Goal: Information Seeking & Learning: Check status

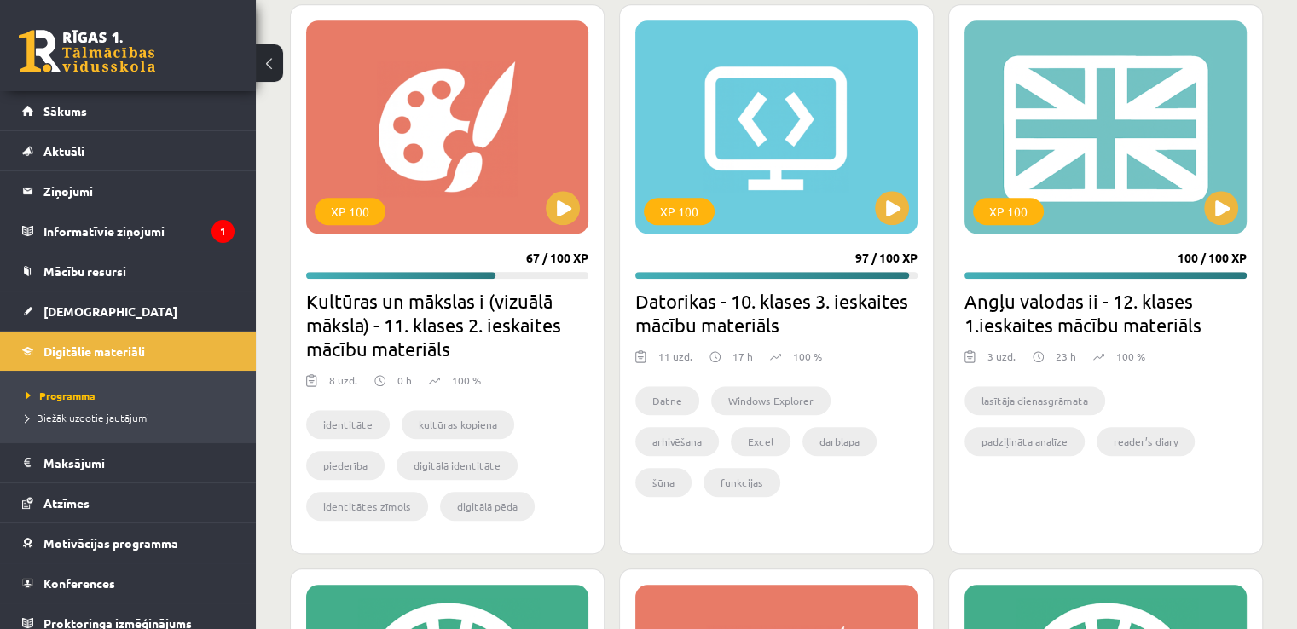
scroll to position [1559, 0]
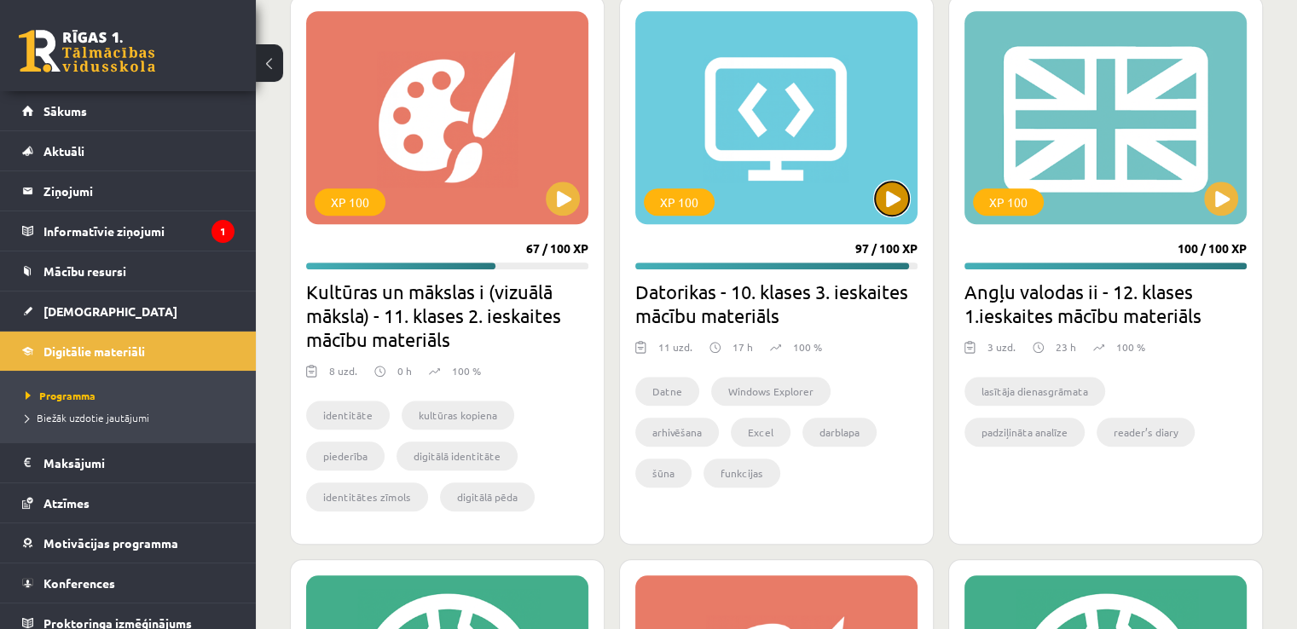
click at [884, 193] on button at bounding box center [892, 199] width 34 height 34
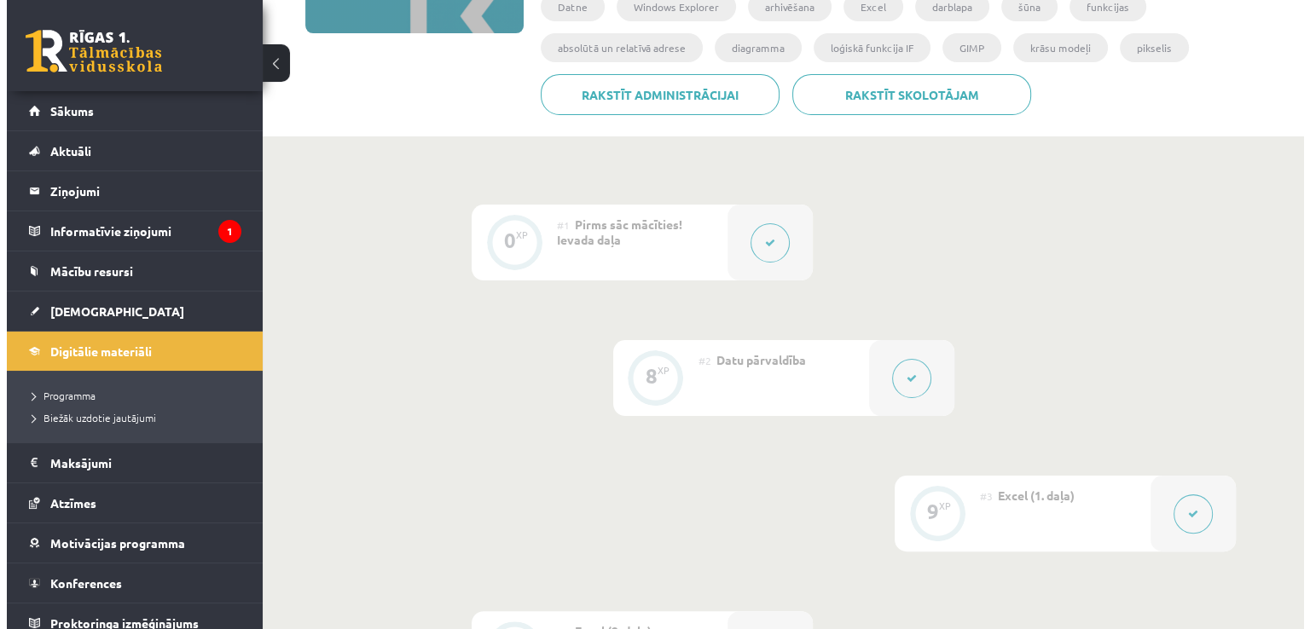
scroll to position [350, 0]
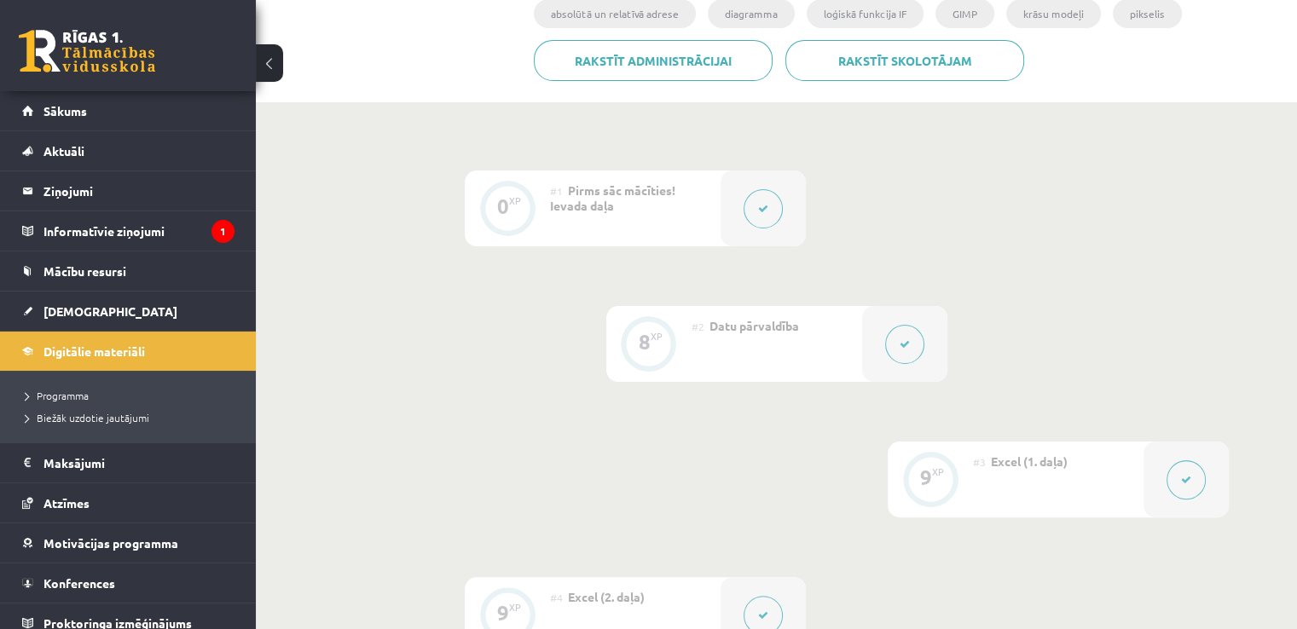
click at [904, 345] on icon at bounding box center [905, 344] width 10 height 10
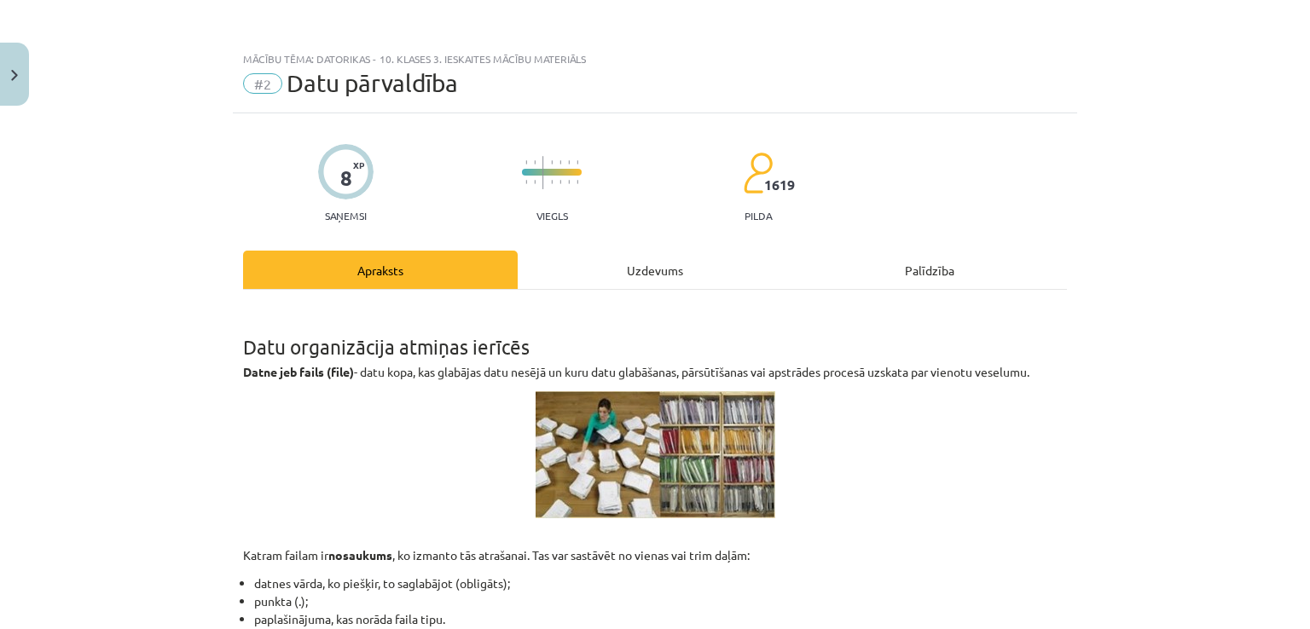
click at [647, 270] on div "Uzdevums" at bounding box center [655, 270] width 275 height 38
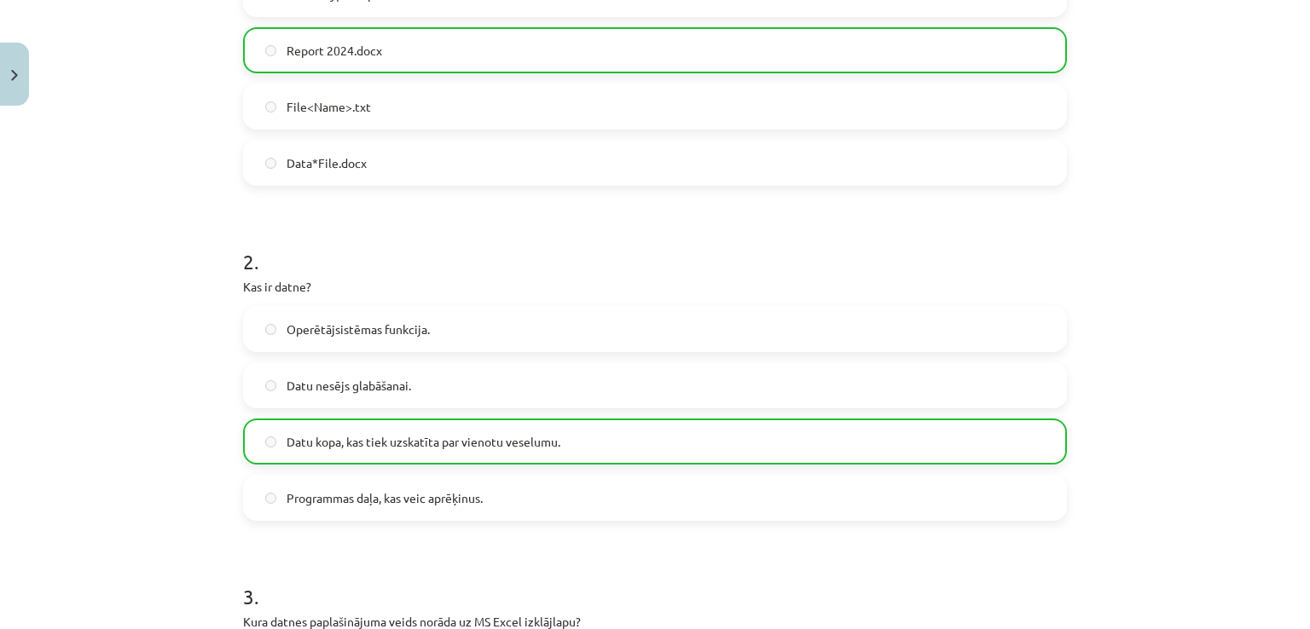
scroll to position [461, 0]
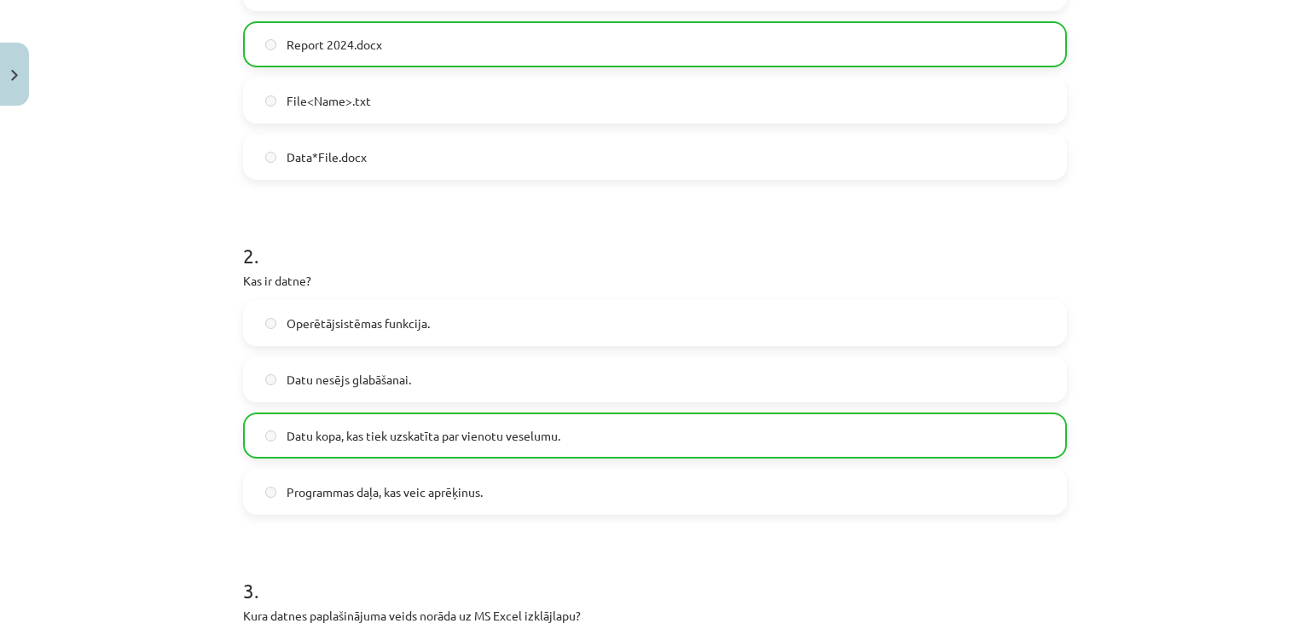
drag, startPoint x: 1295, startPoint y: 249, endPoint x: 1296, endPoint y: 291, distance: 41.8
click at [1290, 299] on div "Mācību tēma: Datorikas - 10. klases 3. ieskaites mācību materiāls #2 Datu pārva…" at bounding box center [655, 314] width 1310 height 629
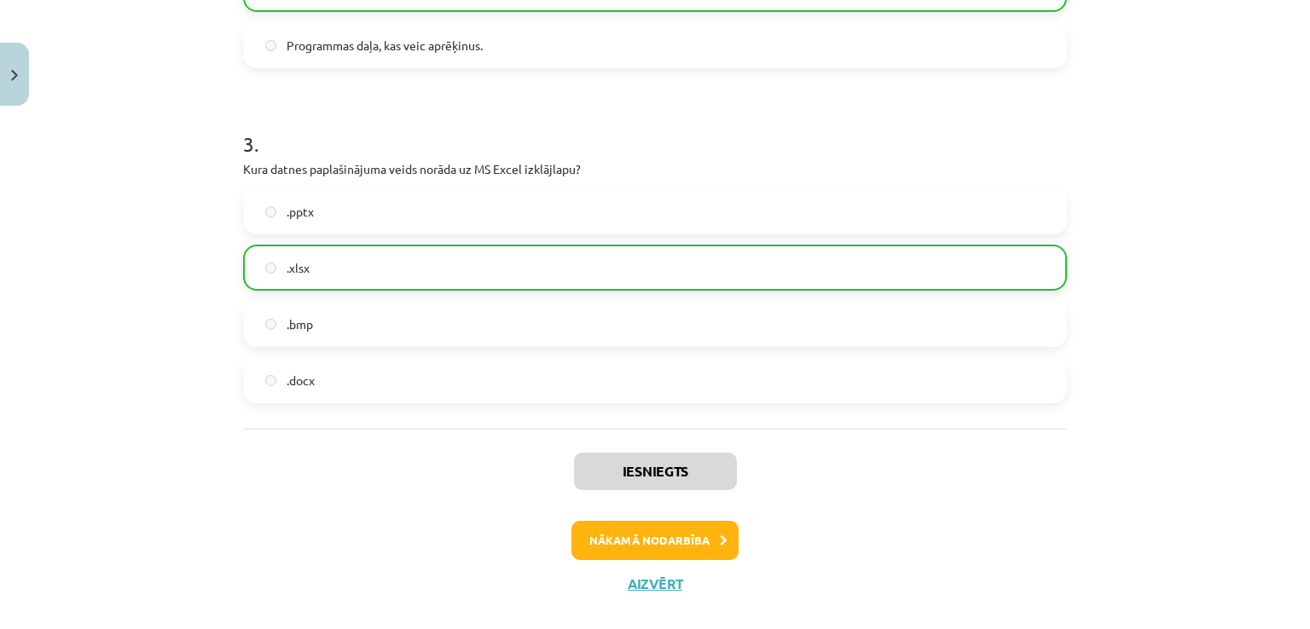
scroll to position [932, 0]
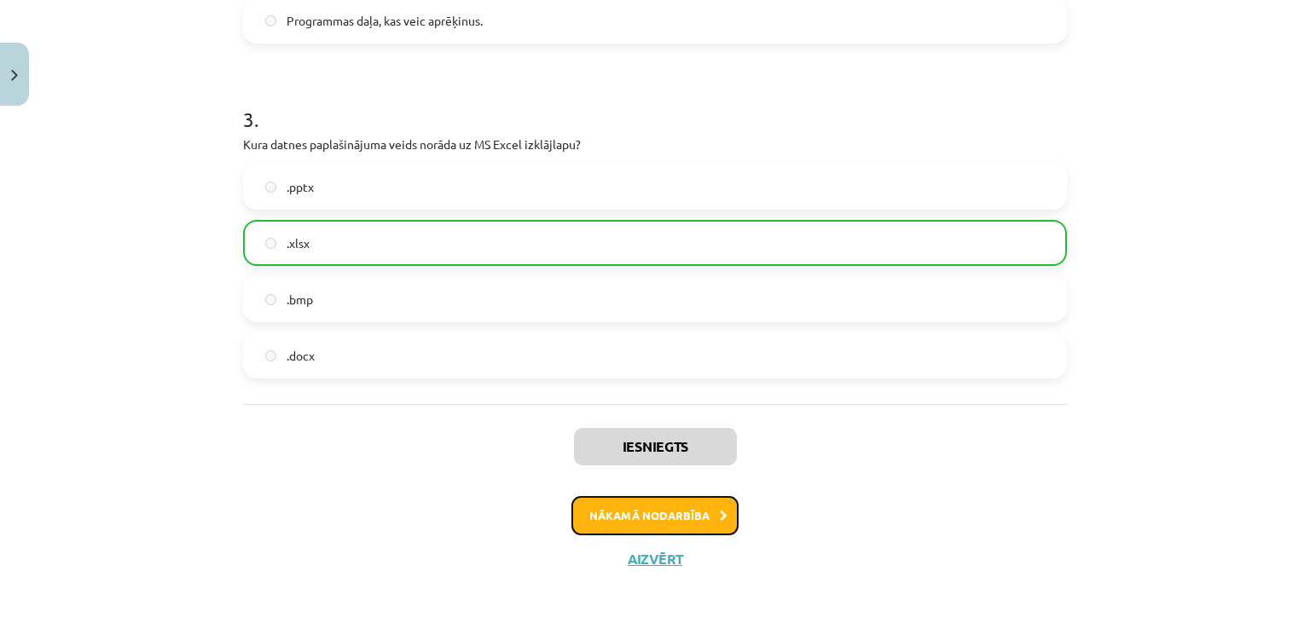
click at [681, 499] on button "Nākamā nodarbība" at bounding box center [654, 515] width 167 height 39
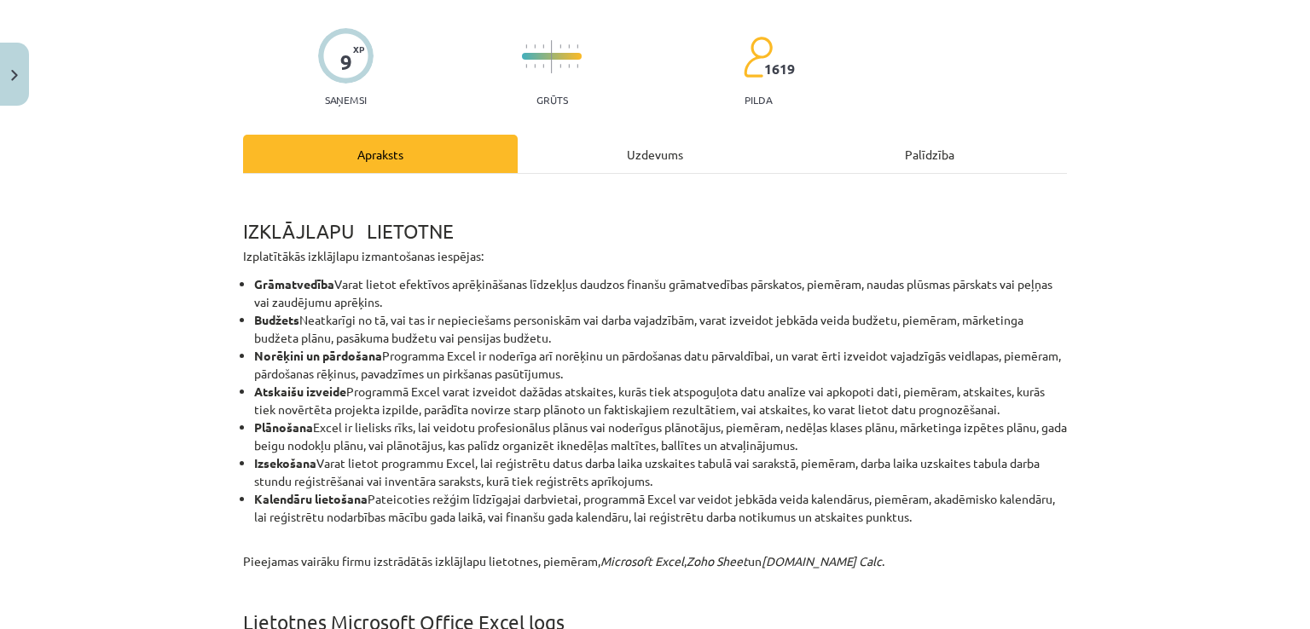
scroll to position [43, 0]
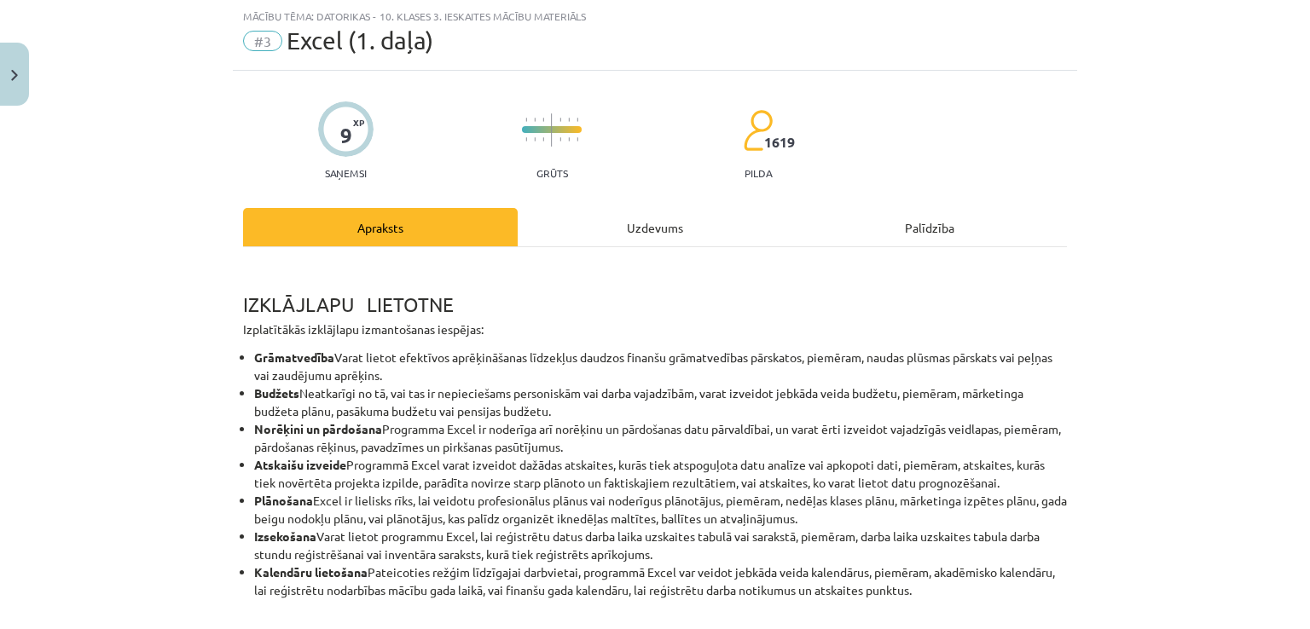
click at [662, 236] on div "Uzdevums" at bounding box center [655, 227] width 275 height 38
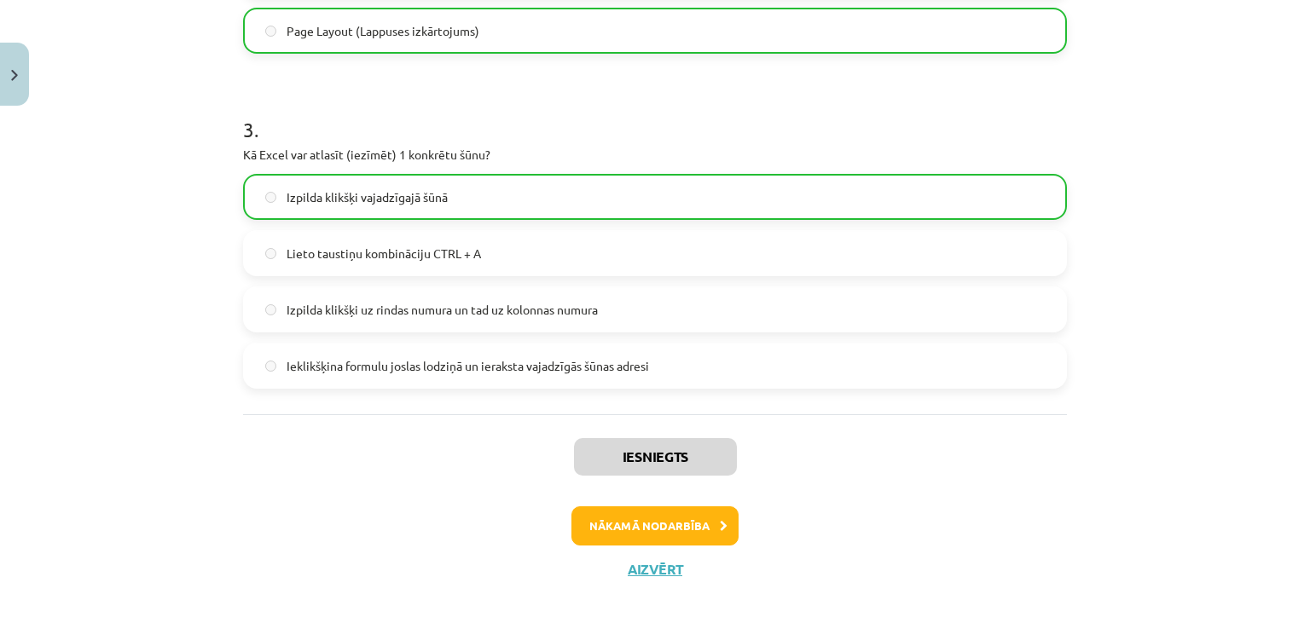
scroll to position [924, 0]
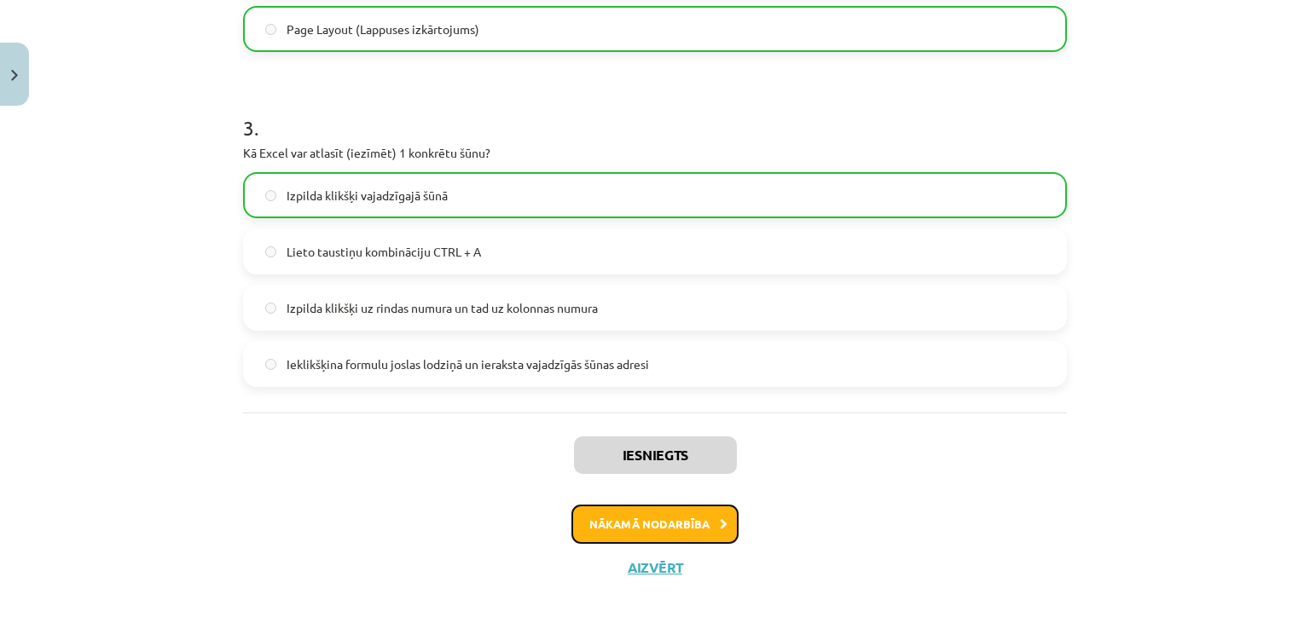
click at [652, 530] on button "Nākamā nodarbība" at bounding box center [654, 524] width 167 height 39
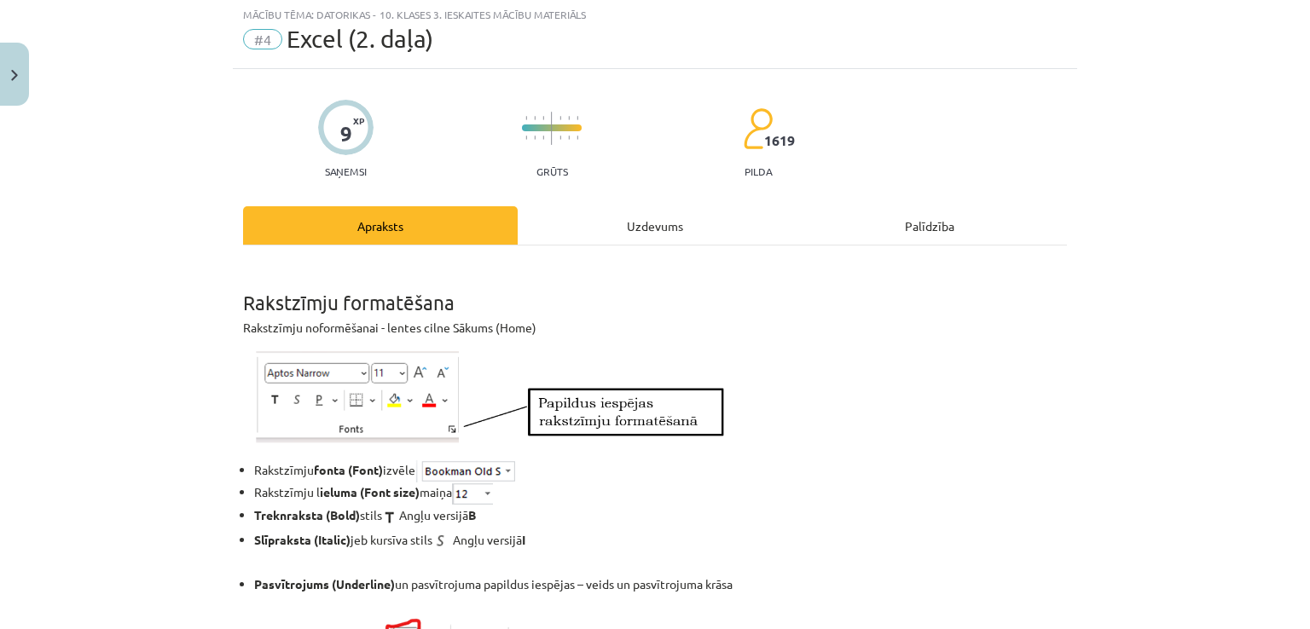
scroll to position [43, 0]
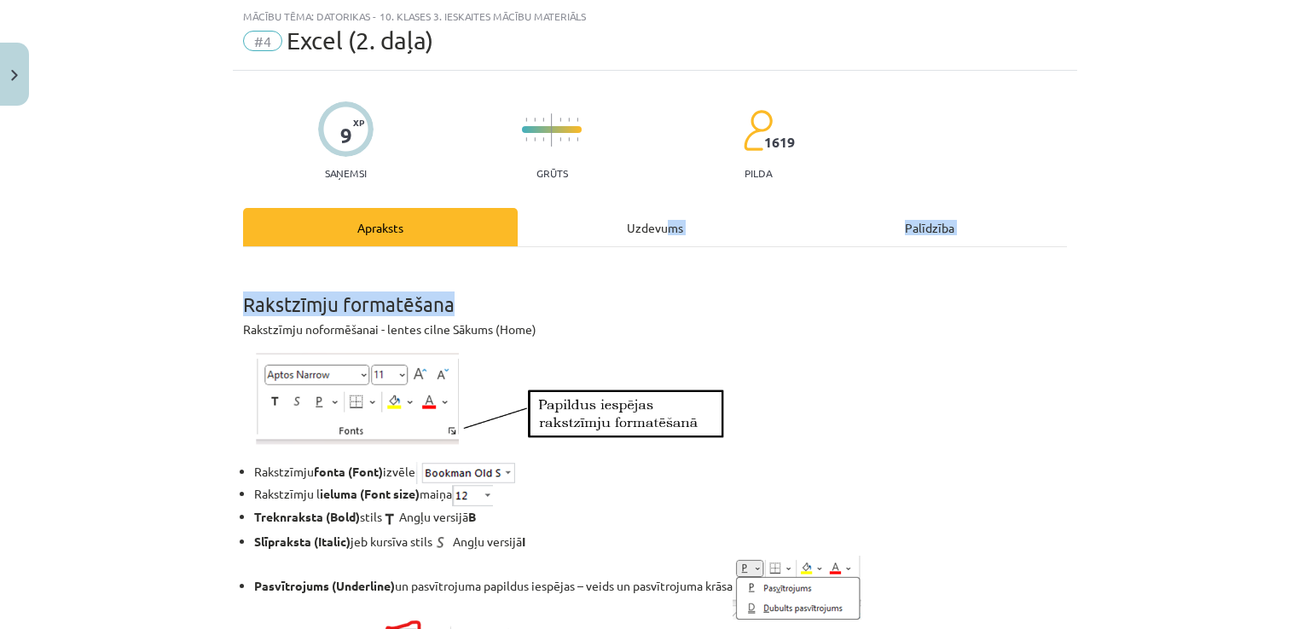
drag, startPoint x: 658, startPoint y: 246, endPoint x: 655, endPoint y: 235, distance: 11.6
click at [655, 235] on div "Uzdevums" at bounding box center [655, 227] width 275 height 38
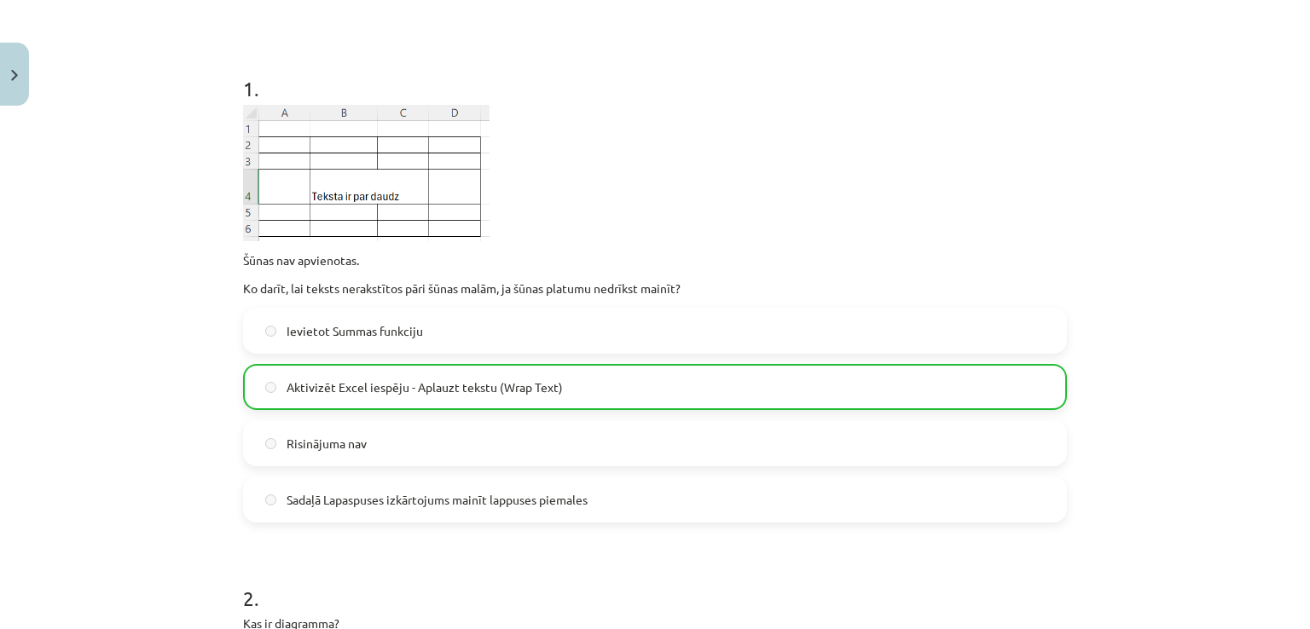
scroll to position [299, 0]
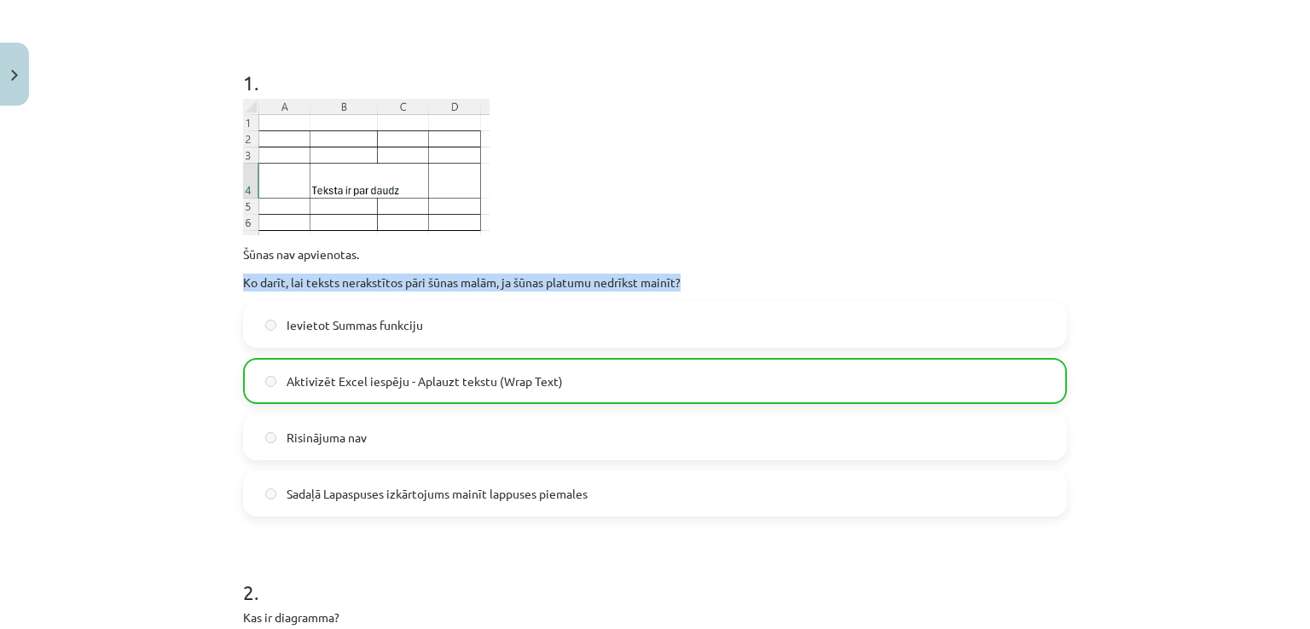
drag, startPoint x: 1292, startPoint y: 260, endPoint x: 1292, endPoint y: 276, distance: 16.2
click at [1292, 276] on div "Mācību tēma: Datorikas - 10. klases 3. ieskaites mācību materiāls #4 Excel (2. …" at bounding box center [655, 314] width 1310 height 629
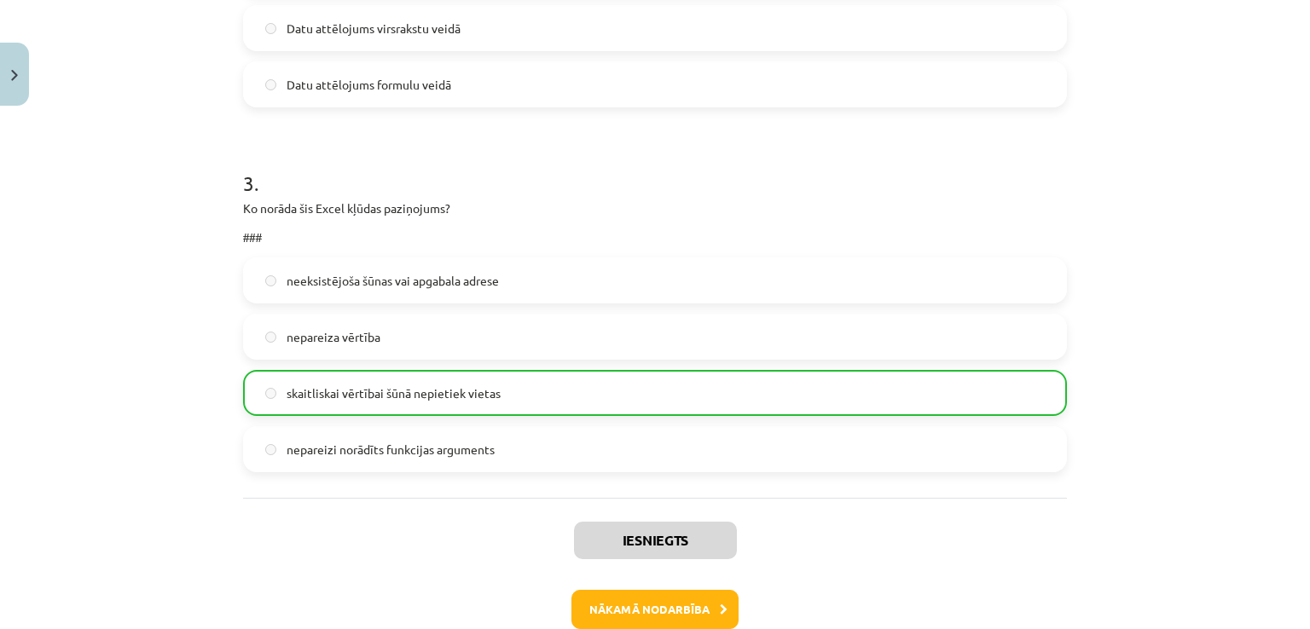
scroll to position [1095, 0]
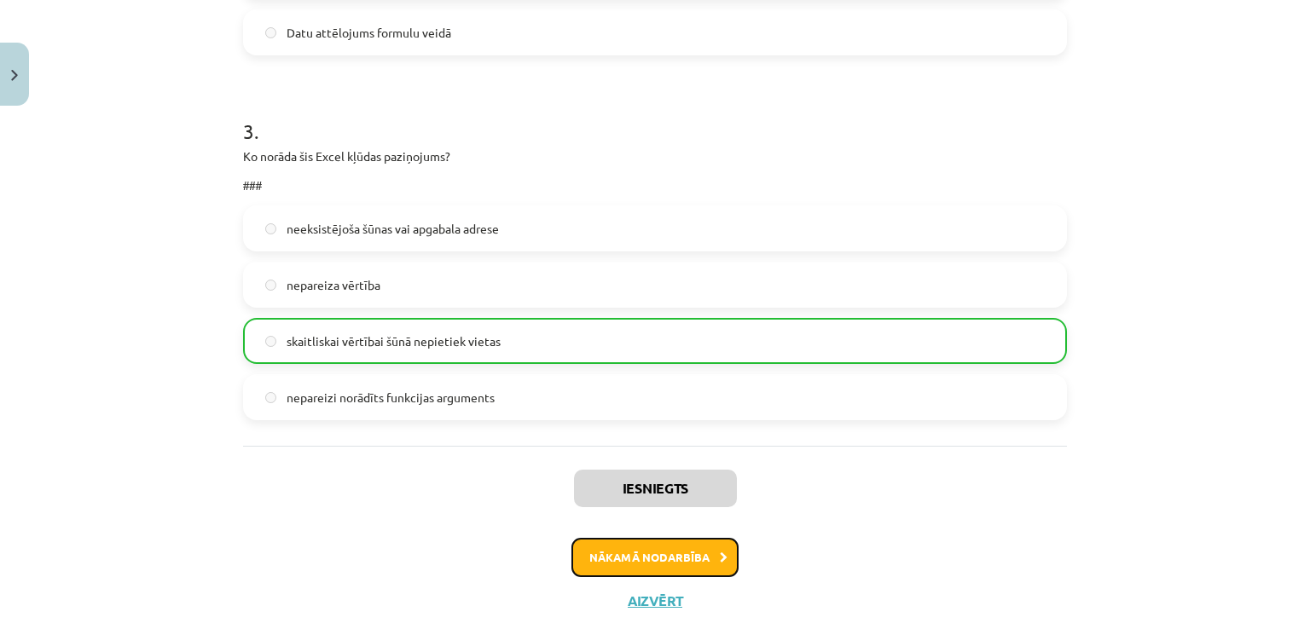
click at [669, 540] on button "Nākamā nodarbība" at bounding box center [654, 557] width 167 height 39
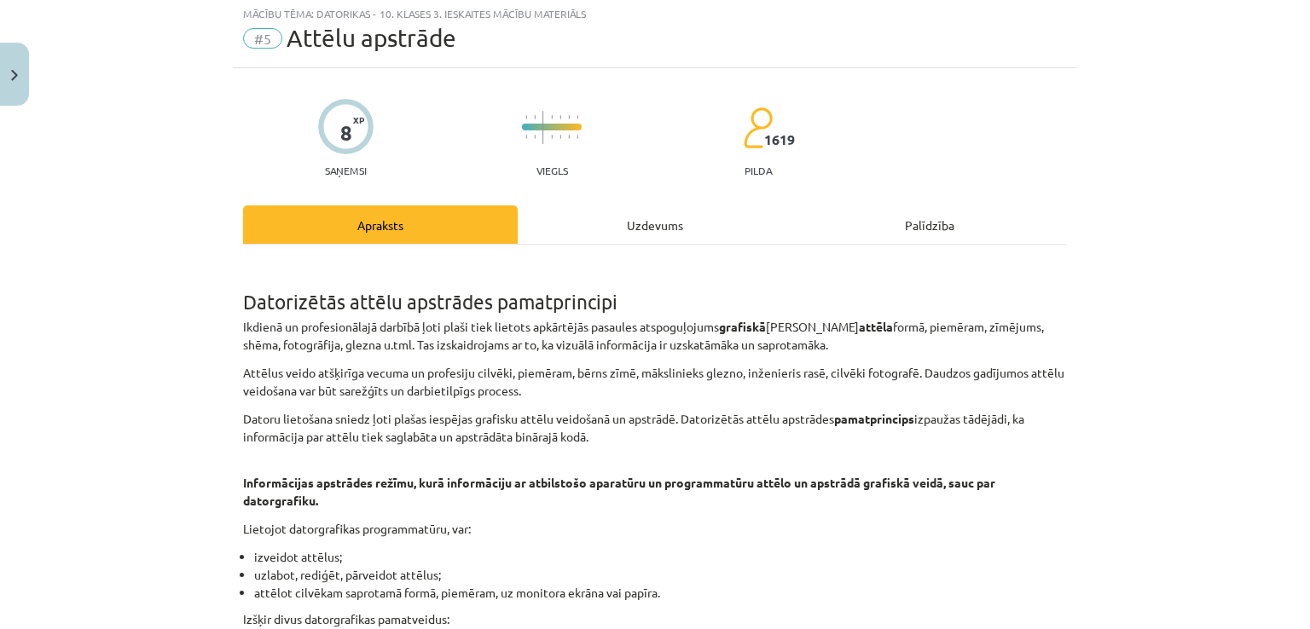
scroll to position [43, 0]
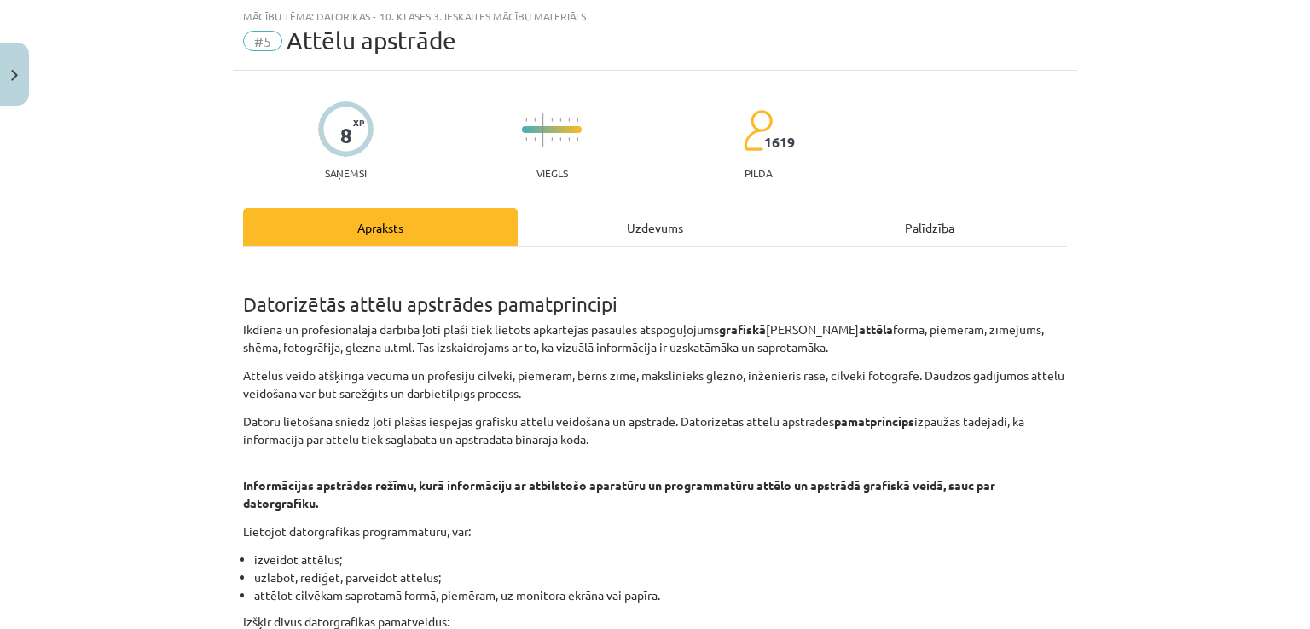
click at [643, 234] on div "Uzdevums" at bounding box center [655, 227] width 275 height 38
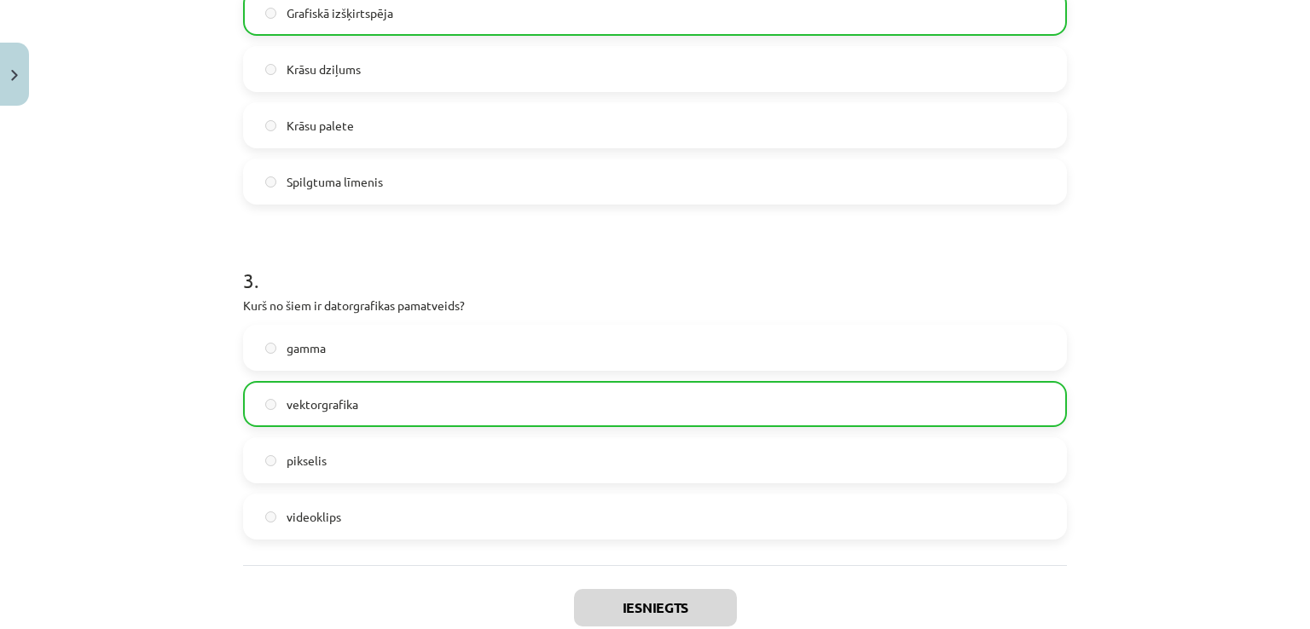
scroll to position [961, 0]
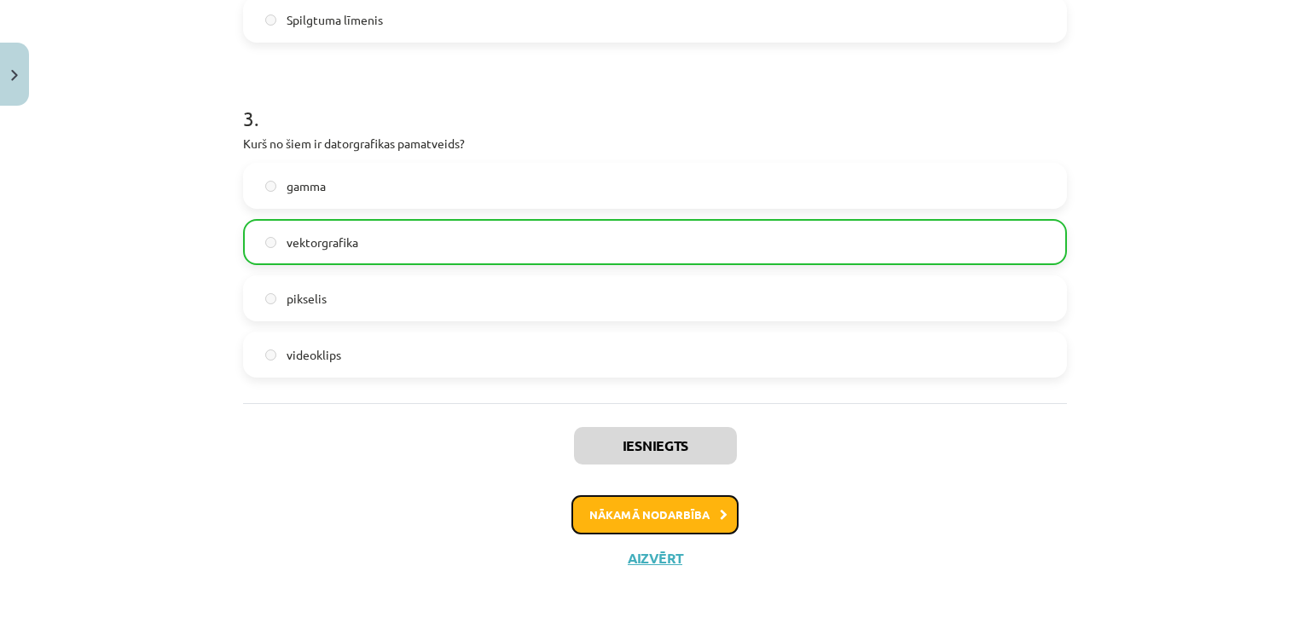
click at [688, 513] on button "Nākamā nodarbība" at bounding box center [654, 515] width 167 height 39
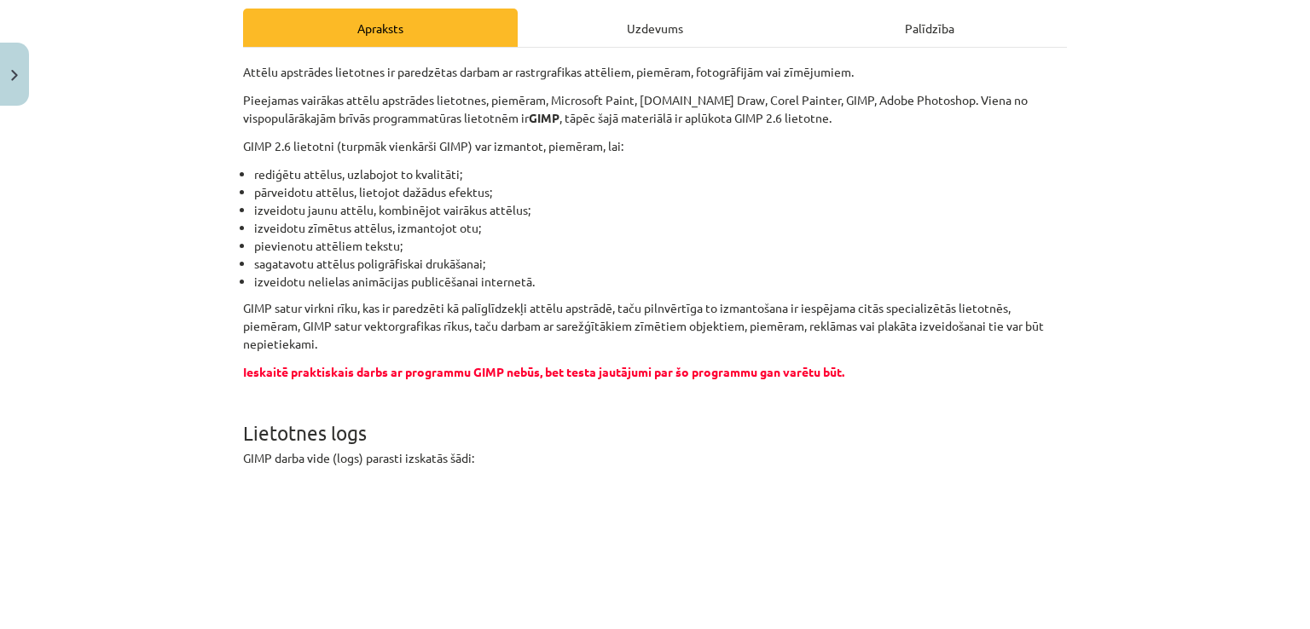
scroll to position [43, 0]
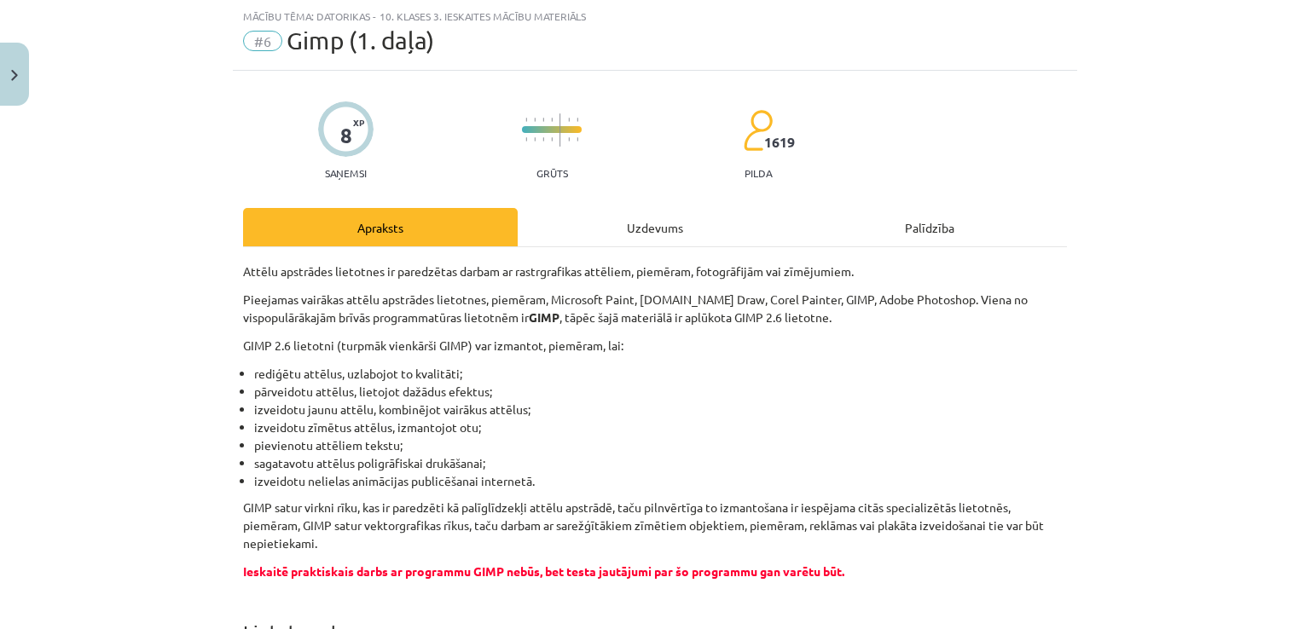
click at [652, 243] on div "Uzdevums" at bounding box center [655, 227] width 275 height 38
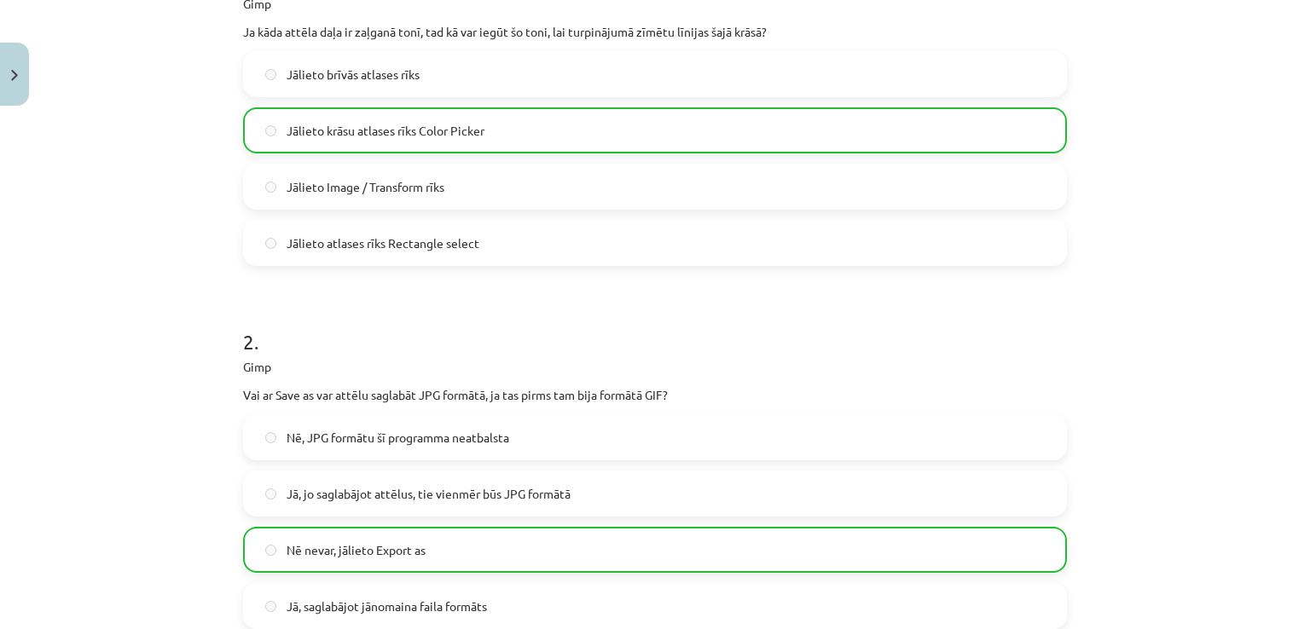
scroll to position [409, 0]
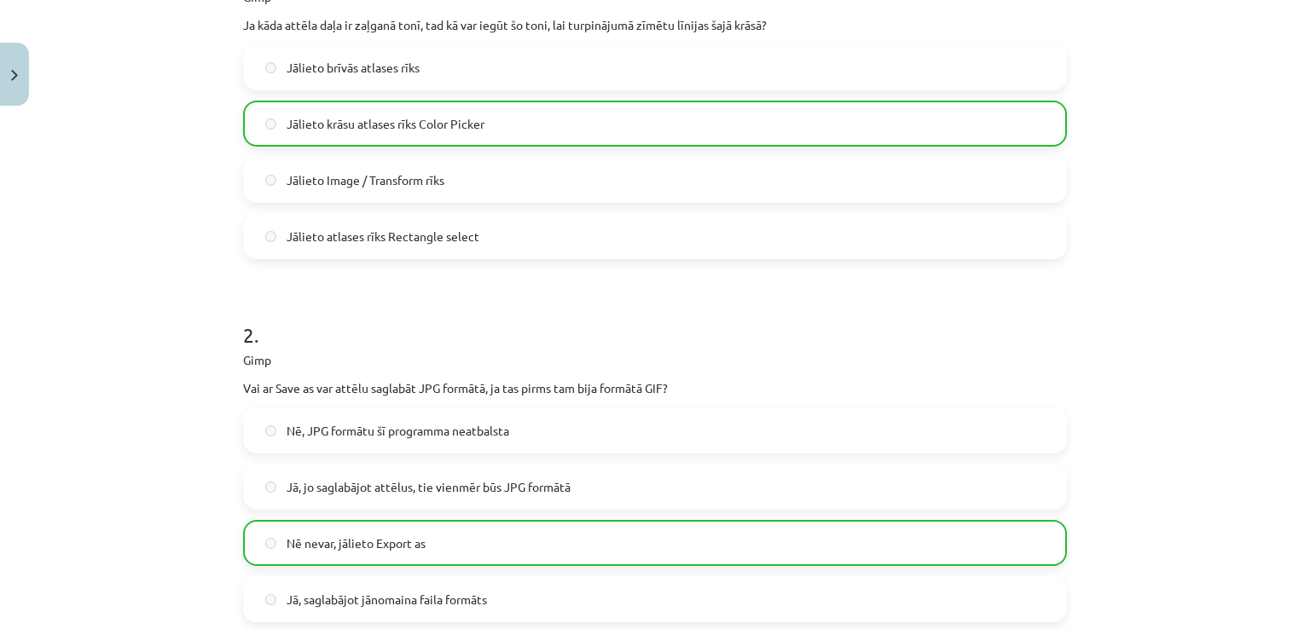
click at [1274, 364] on div "Mācību tēma: Datorikas - 10. klases 3. ieskaites mācību materiāls #6 Gimp (1. d…" at bounding box center [655, 314] width 1310 height 629
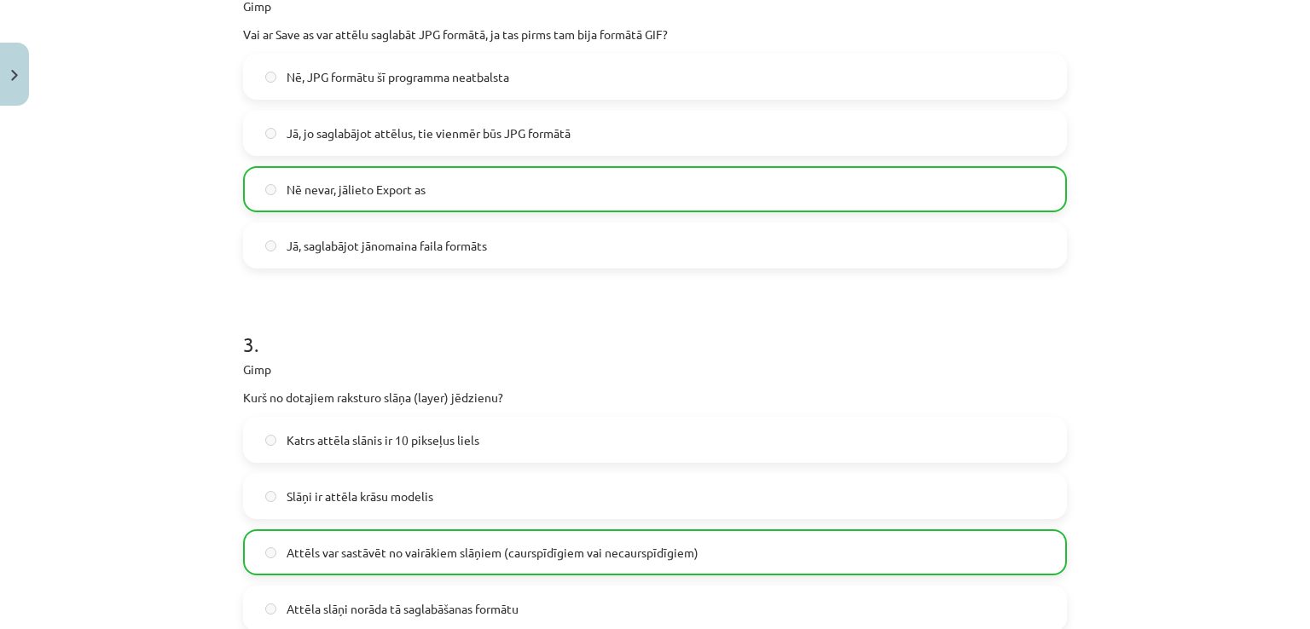
scroll to position [1017, 0]
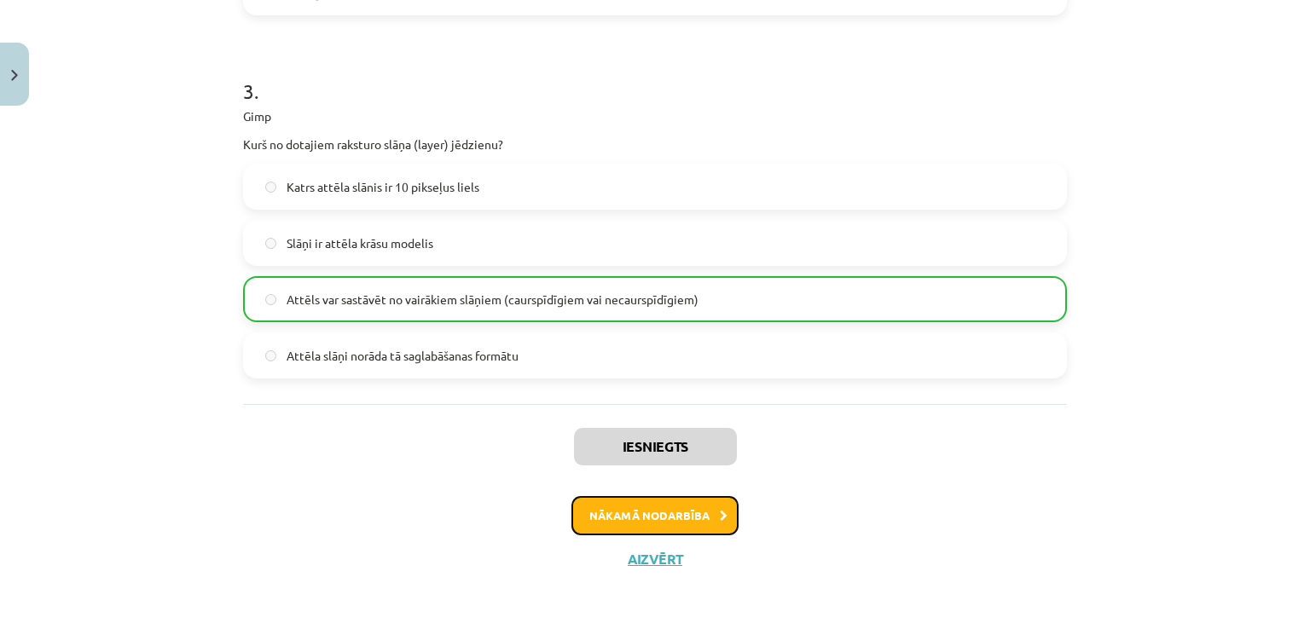
click at [696, 515] on button "Nākamā nodarbība" at bounding box center [654, 515] width 167 height 39
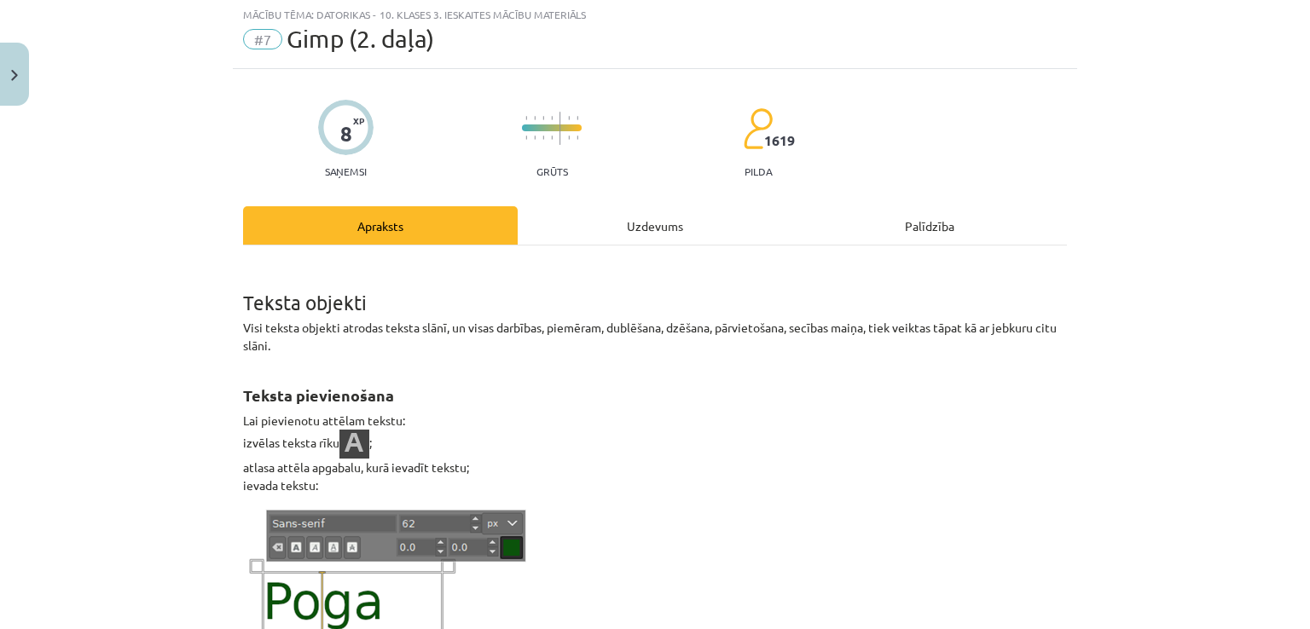
scroll to position [43, 0]
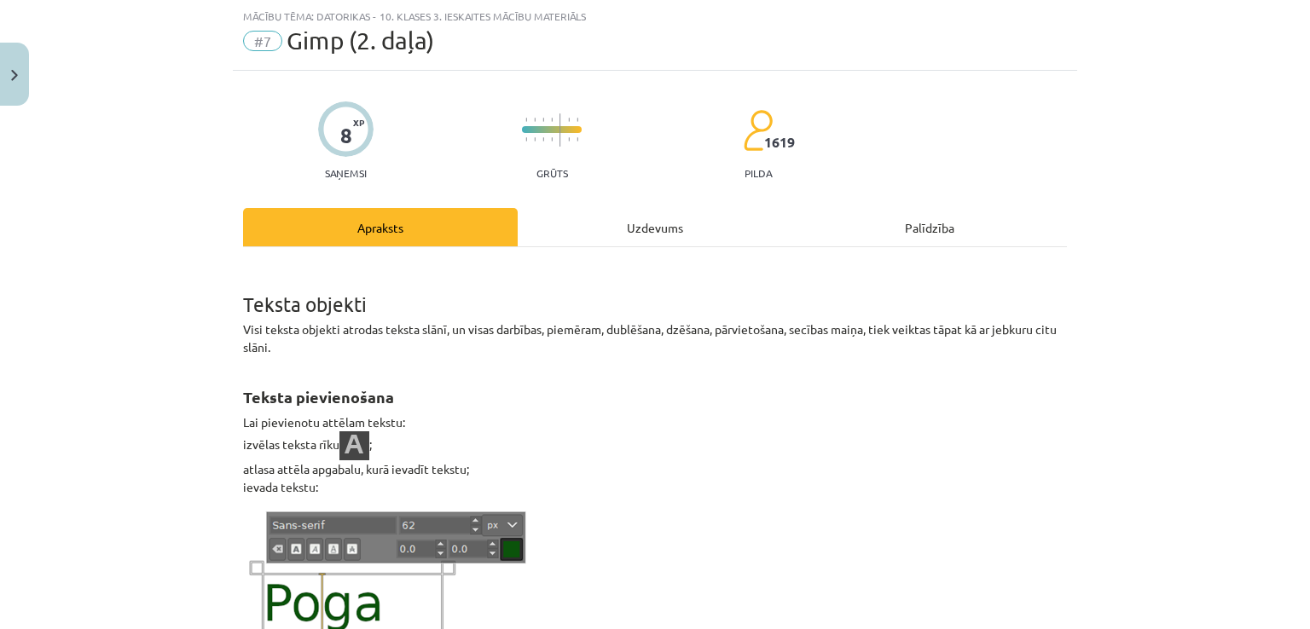
click at [657, 232] on div "Uzdevums" at bounding box center [655, 227] width 275 height 38
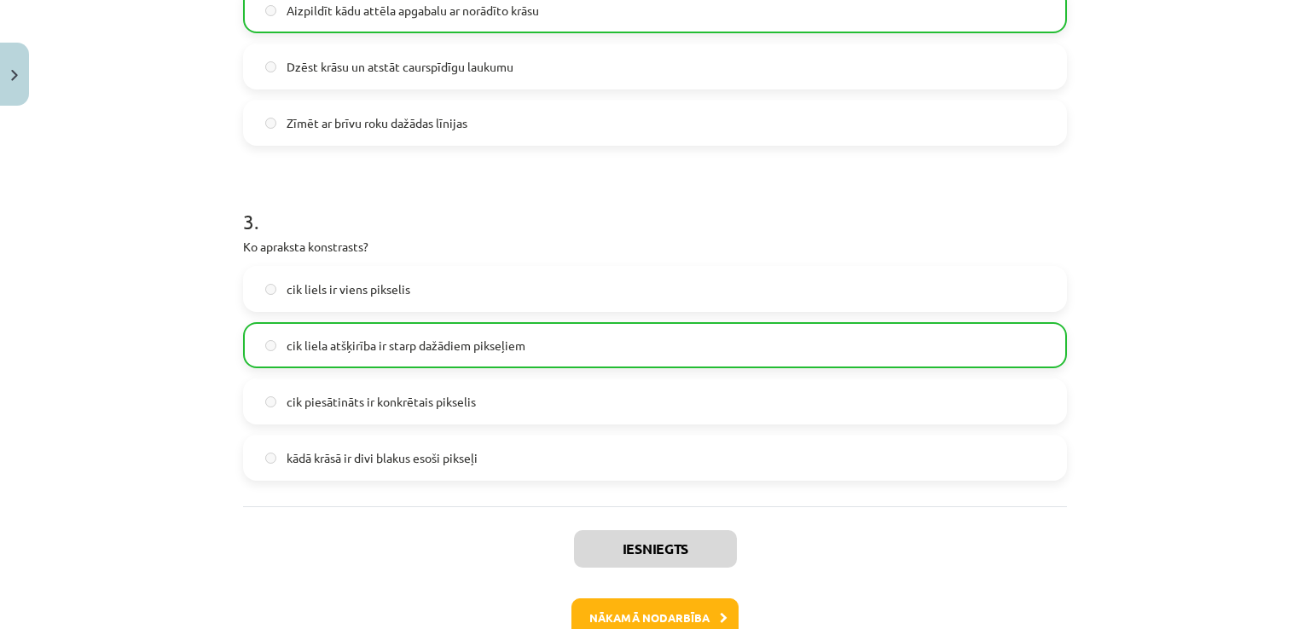
scroll to position [1299, 0]
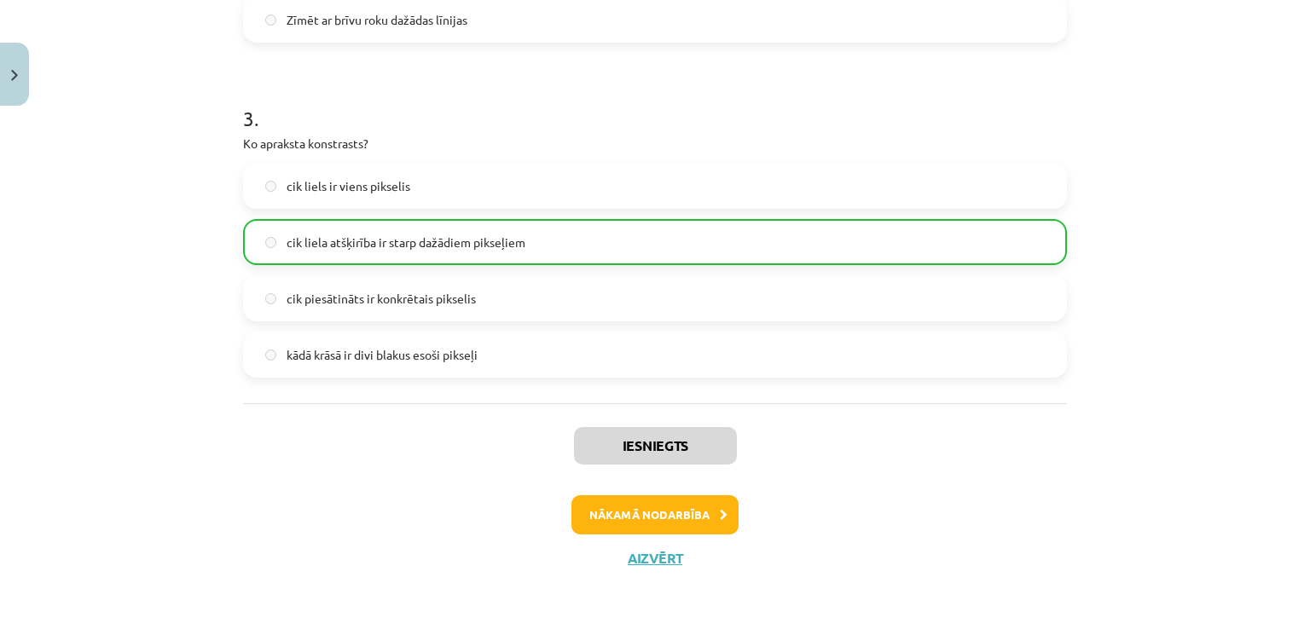
drag, startPoint x: 676, startPoint y: 477, endPoint x: 670, endPoint y: 510, distance: 33.8
click at [676, 484] on div "Iesniegts Nākamā nodarbība Aizvērt" at bounding box center [655, 490] width 824 height 174
click at [669, 516] on button "Nākamā nodarbība" at bounding box center [654, 515] width 167 height 39
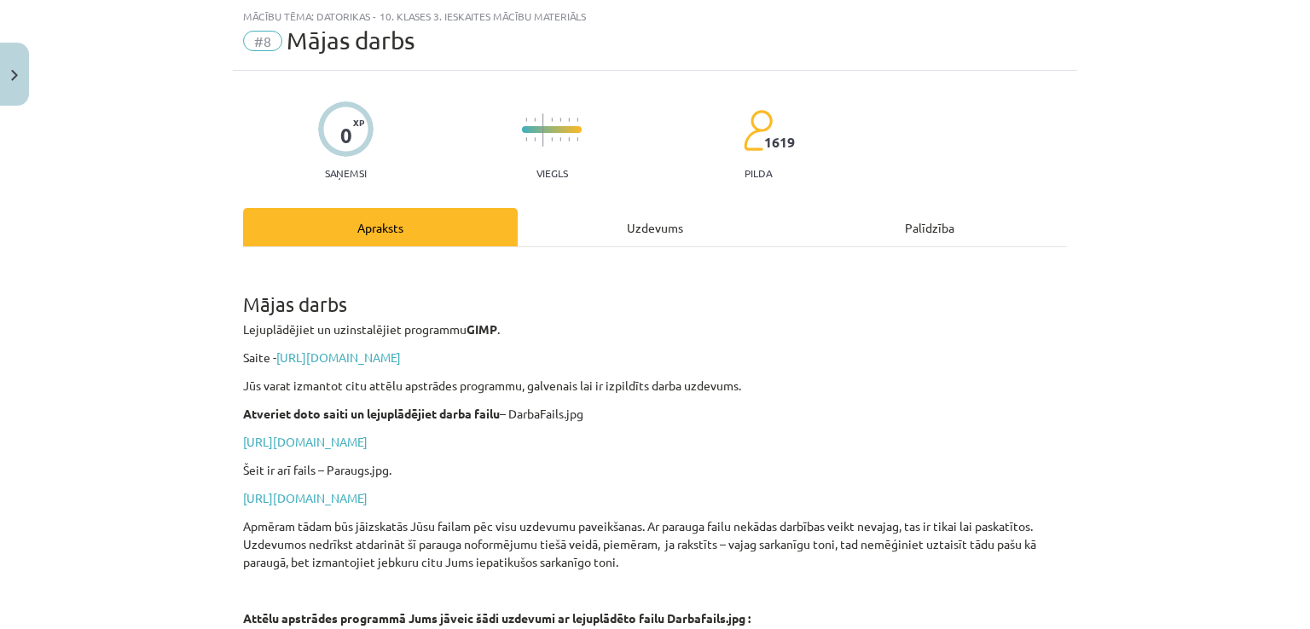
scroll to position [591, 0]
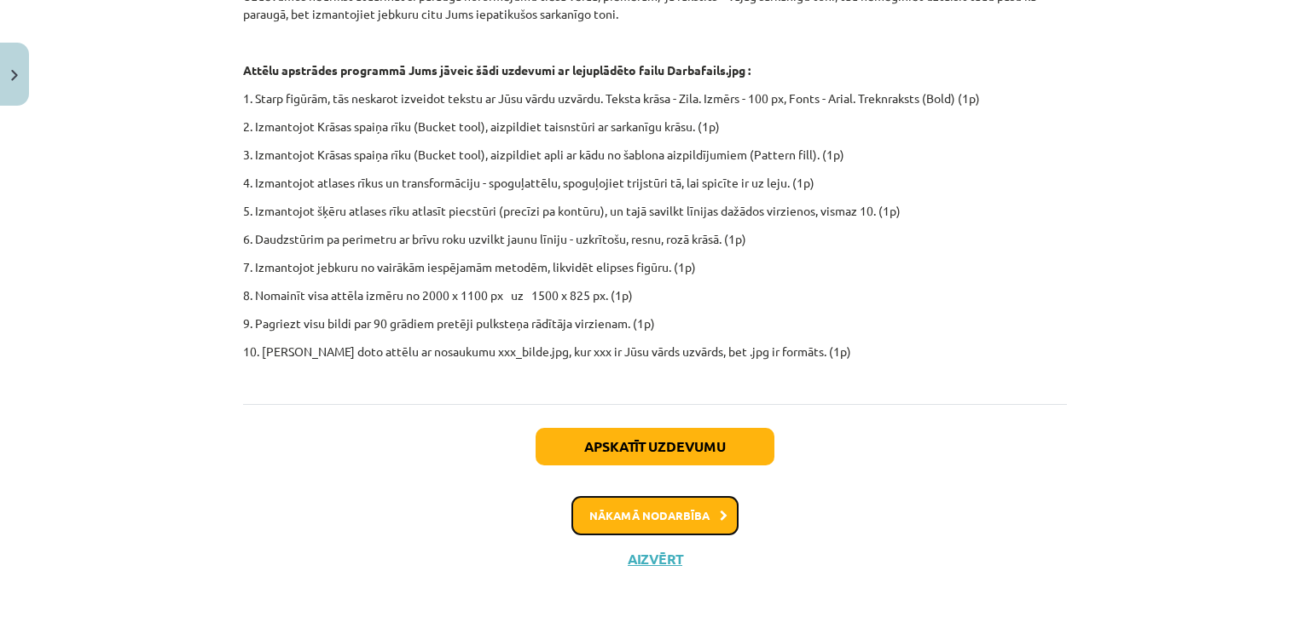
click at [624, 504] on button "Nākamā nodarbība" at bounding box center [654, 515] width 167 height 39
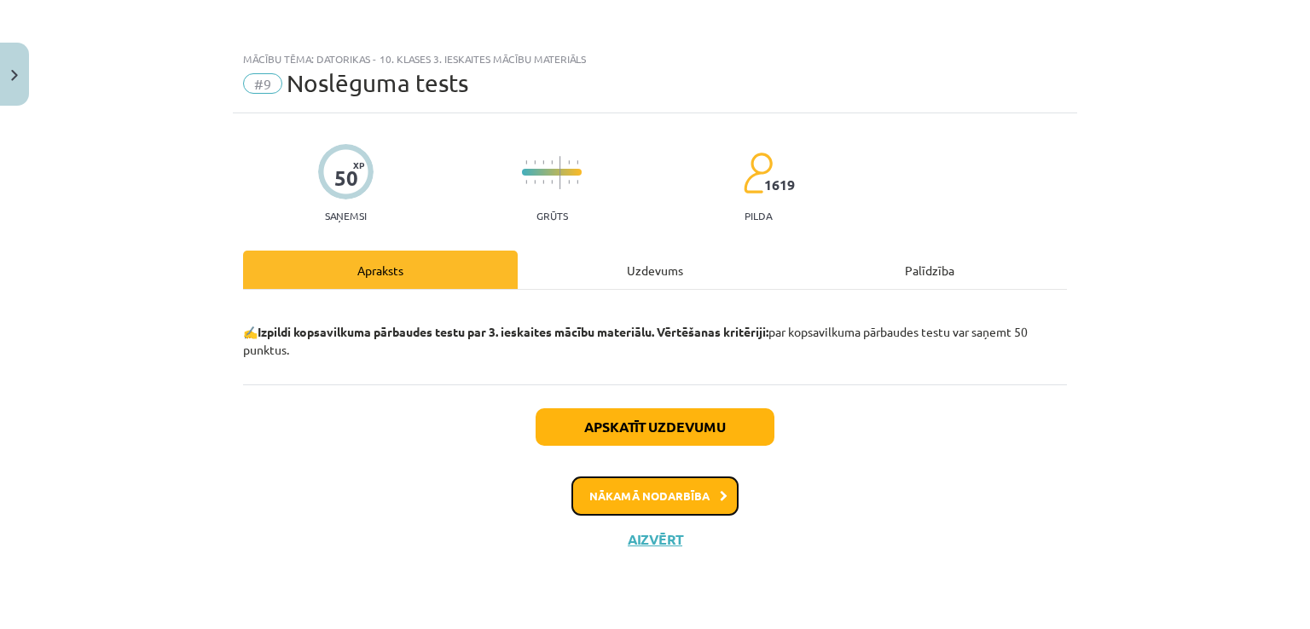
scroll to position [0, 0]
click at [629, 286] on div "Uzdevums" at bounding box center [655, 270] width 275 height 38
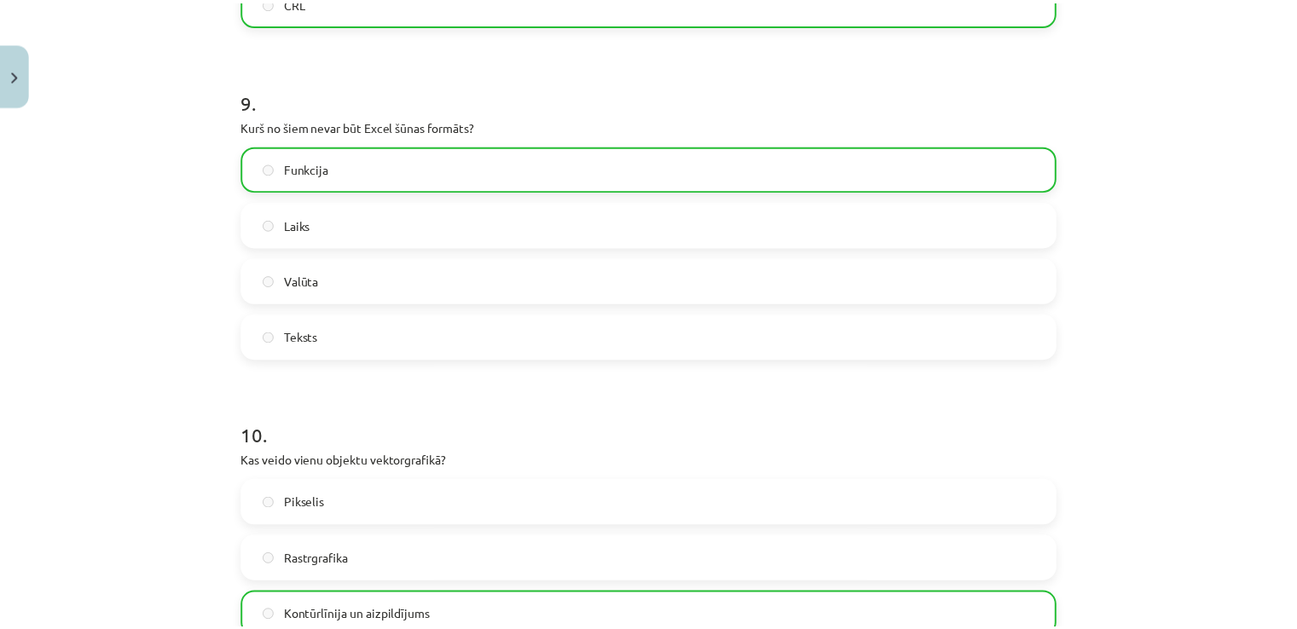
scroll to position [3355, 0]
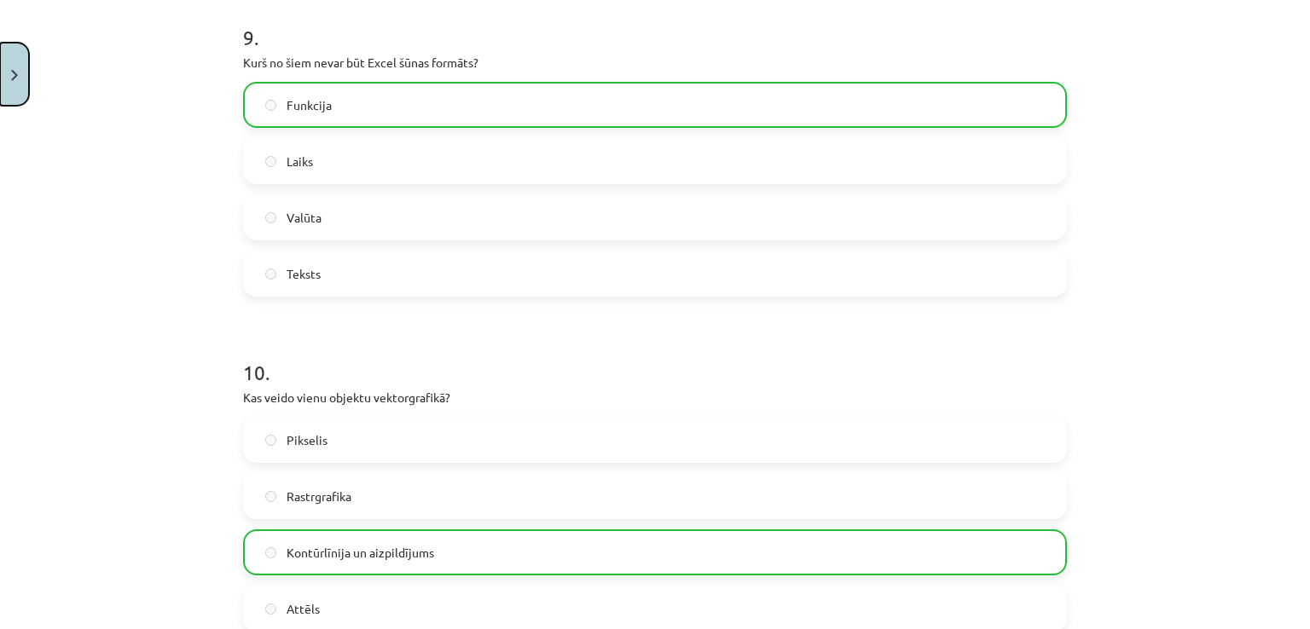
click at [6, 90] on button "Close" at bounding box center [14, 74] width 29 height 63
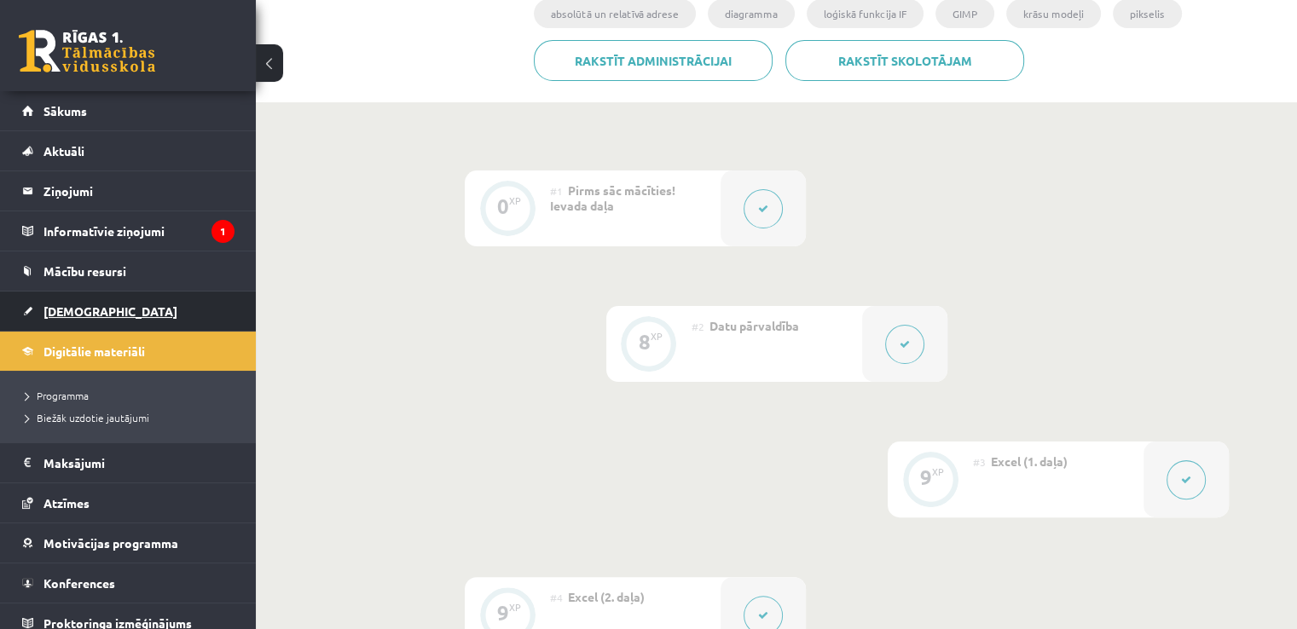
click at [75, 320] on link "[DEMOGRAPHIC_DATA]" at bounding box center [128, 311] width 212 height 39
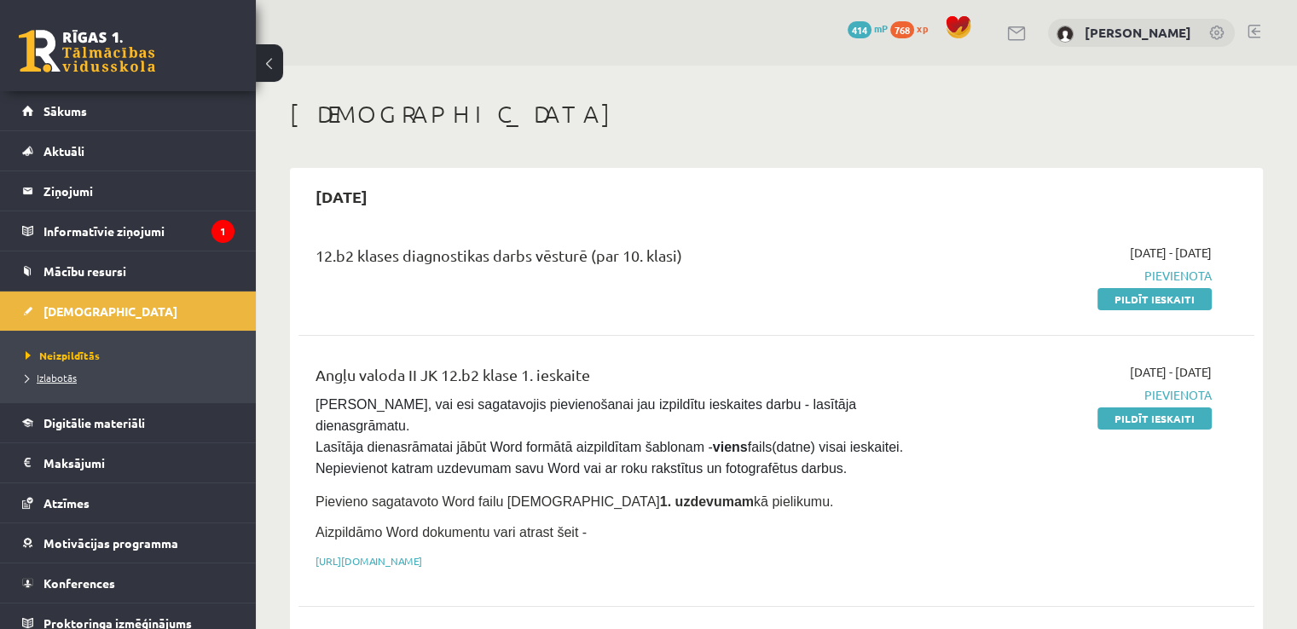
click at [65, 377] on span "Izlabotās" at bounding box center [51, 378] width 51 height 14
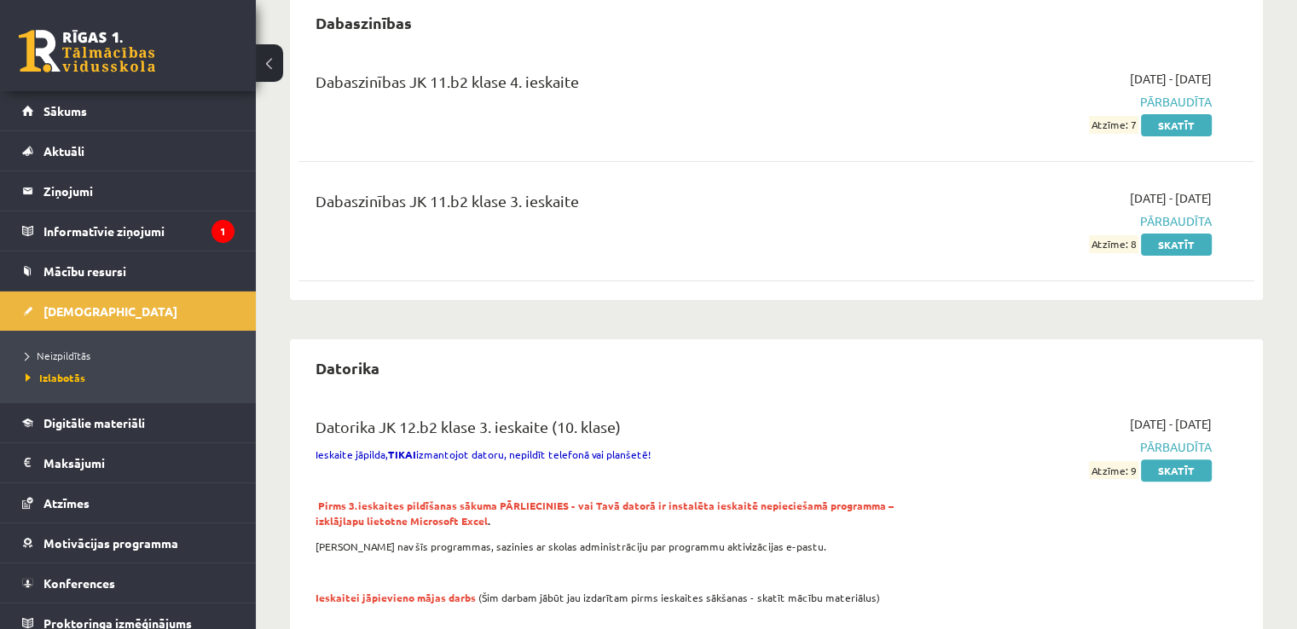
scroll to position [583, 0]
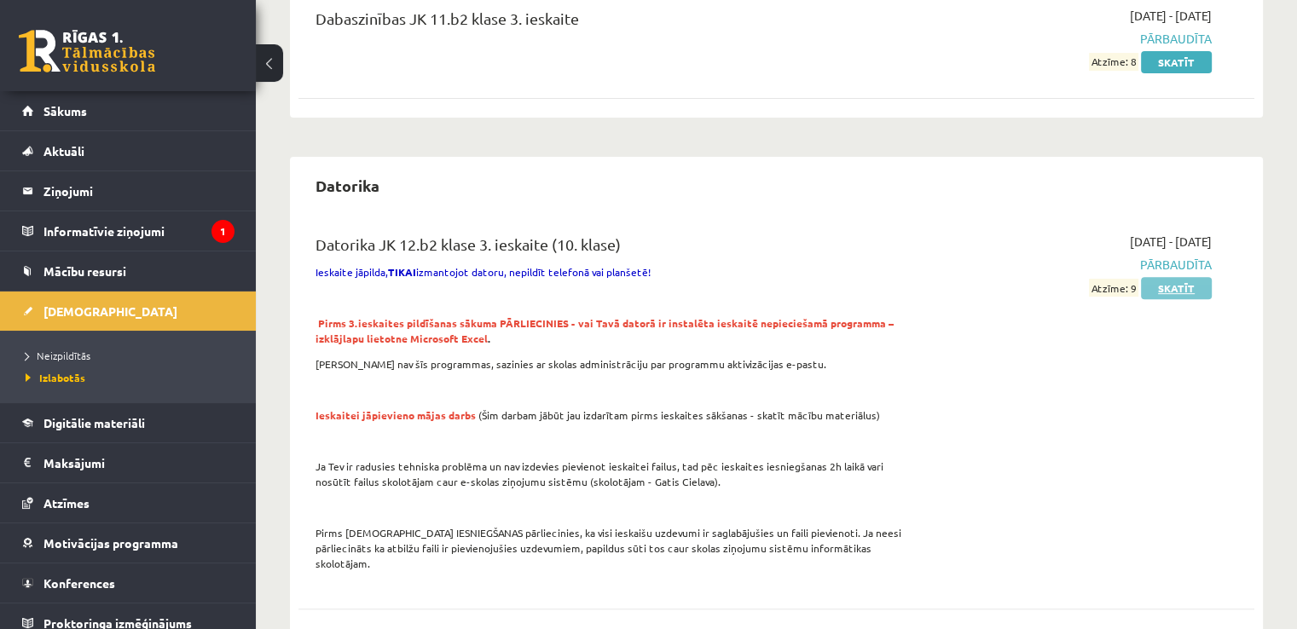
click at [1165, 293] on link "Skatīt" at bounding box center [1176, 288] width 71 height 22
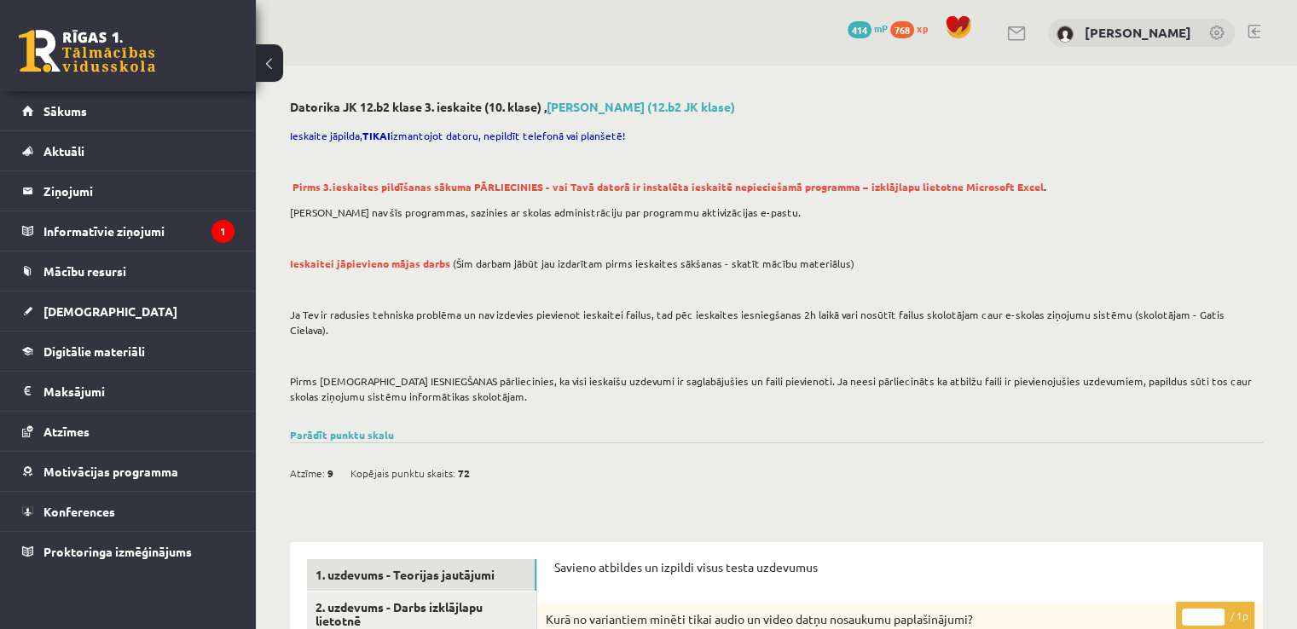
drag, startPoint x: 1296, startPoint y: 52, endPoint x: 1307, endPoint y: 56, distance: 11.9
click at [1296, 56] on html "0 Dāvanas 414 mP 768 xp Roberts Lagodskis Sākums Aktuāli Kā mācīties eSKOLĀ Kon…" at bounding box center [648, 314] width 1297 height 629
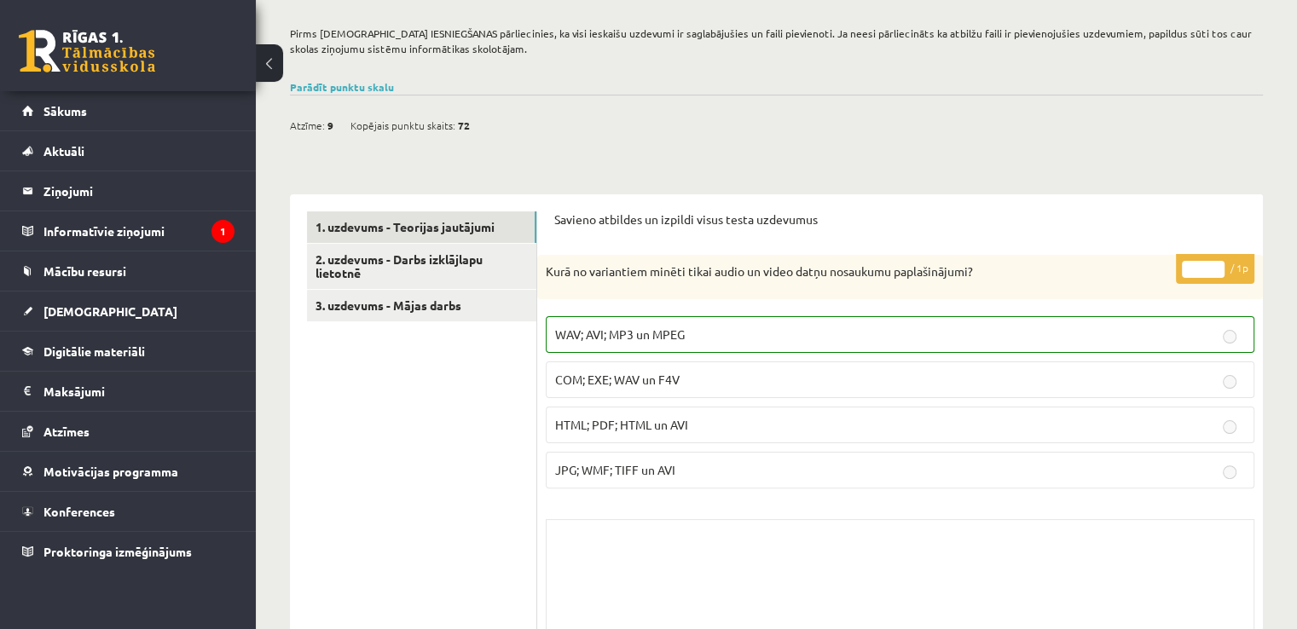
scroll to position [356, 0]
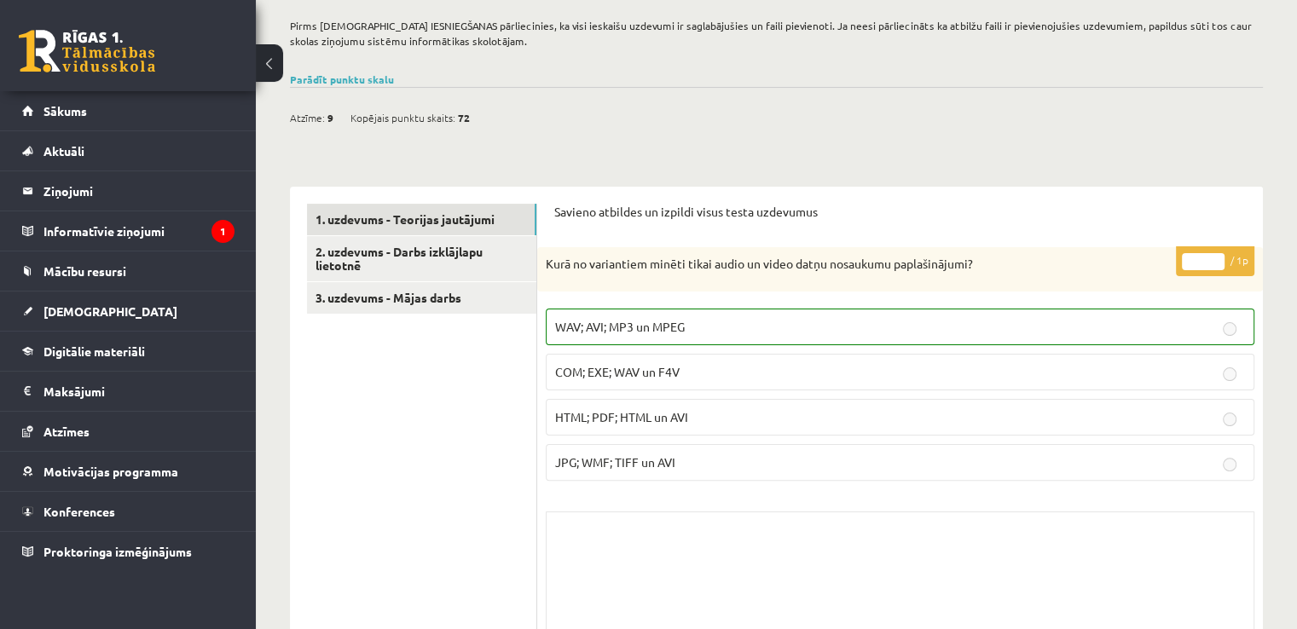
drag, startPoint x: 1295, startPoint y: 66, endPoint x: 1295, endPoint y: 76, distance: 10.2
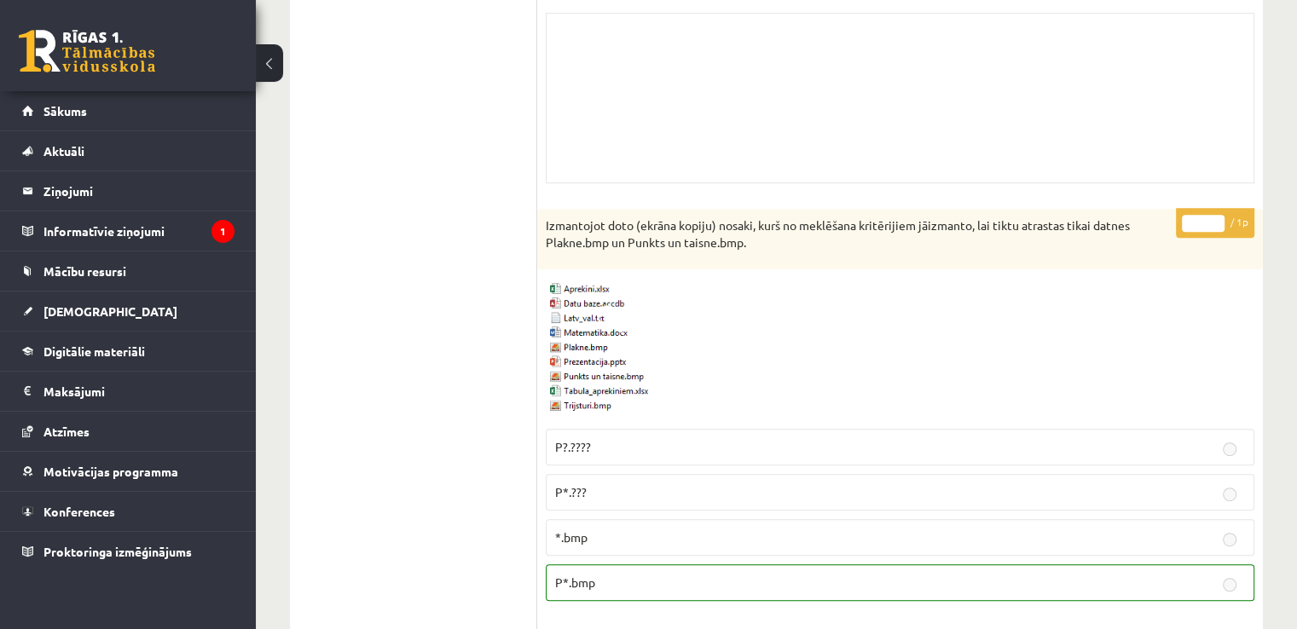
scroll to position [113, 0]
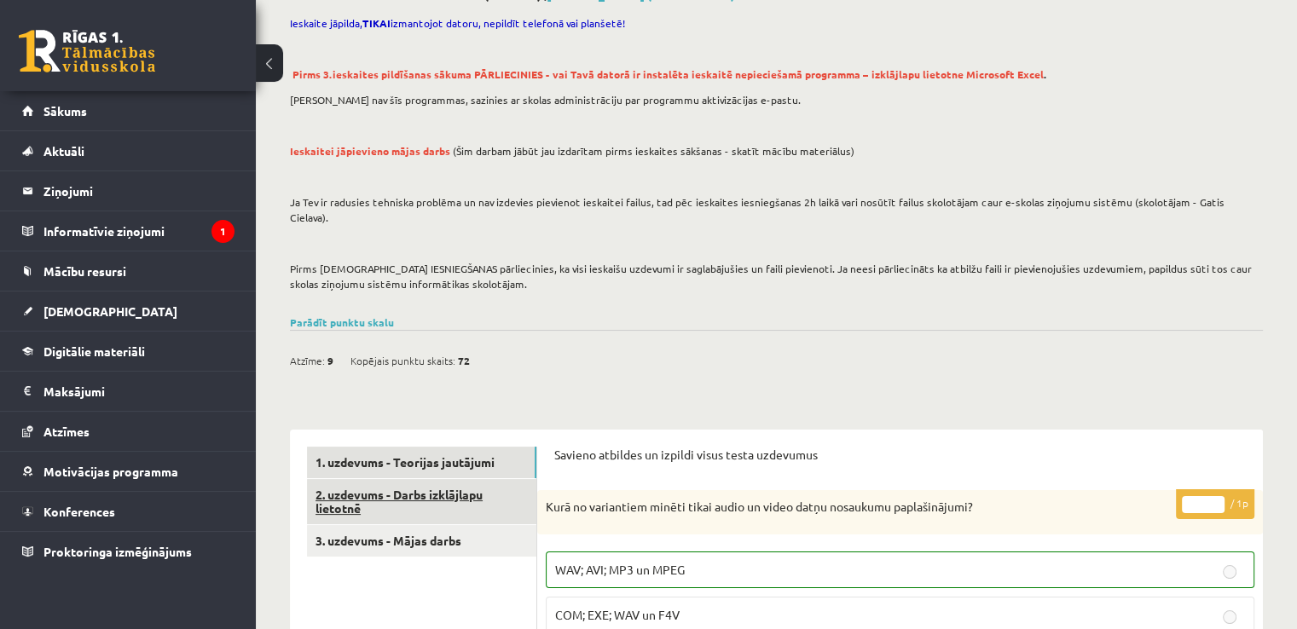
click at [447, 479] on link "2. uzdevums - Darbs izklājlapu lietotnē" at bounding box center [421, 502] width 229 height 46
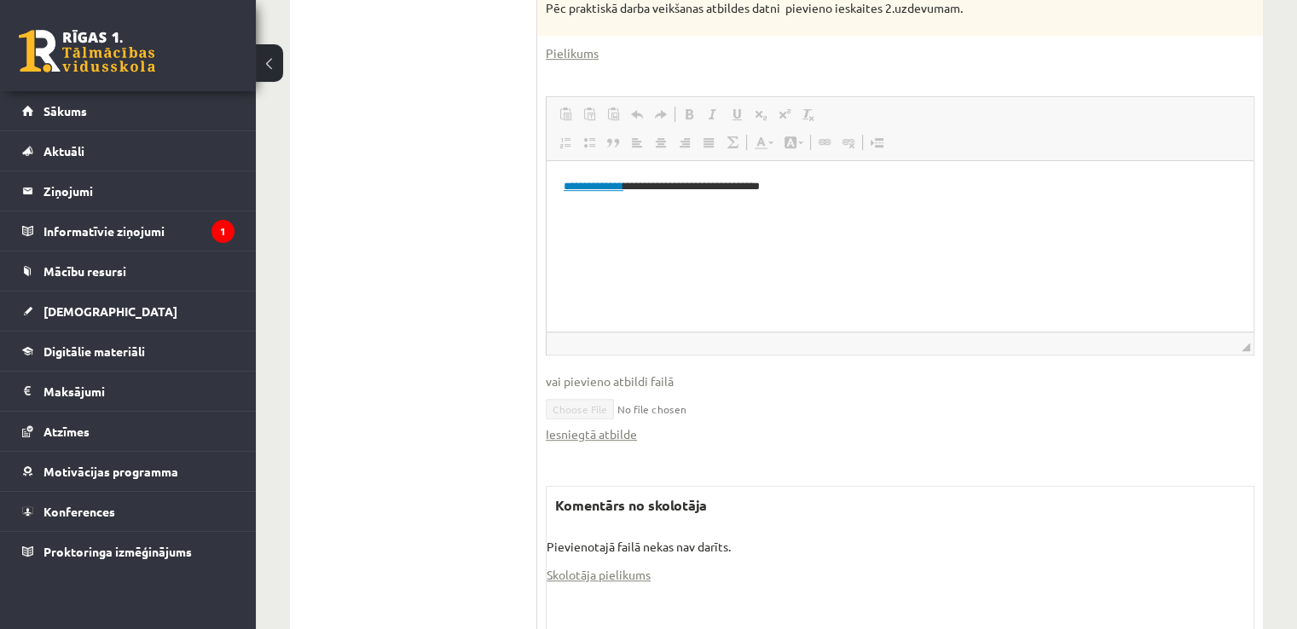
scroll to position [973, 0]
